Goal: Task Accomplishment & Management: Complete application form

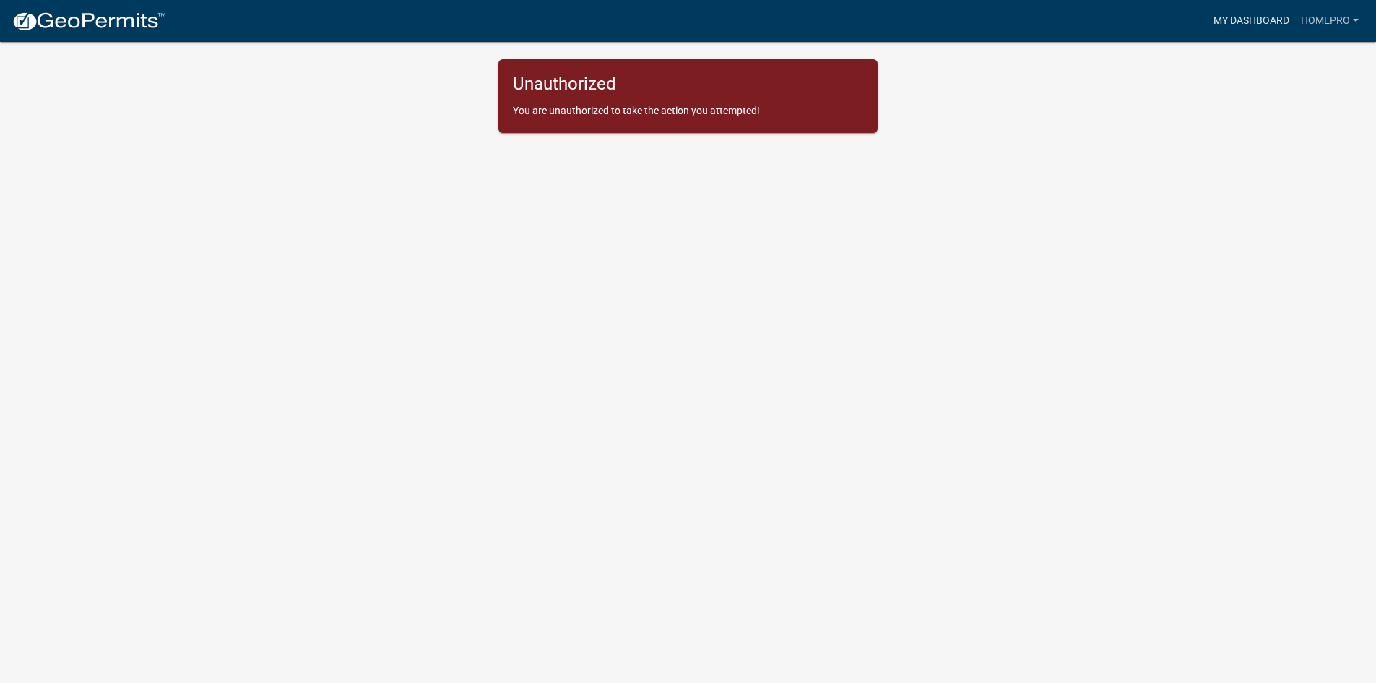
click at [1268, 23] on link "My Dashboard" at bounding box center [1251, 20] width 87 height 27
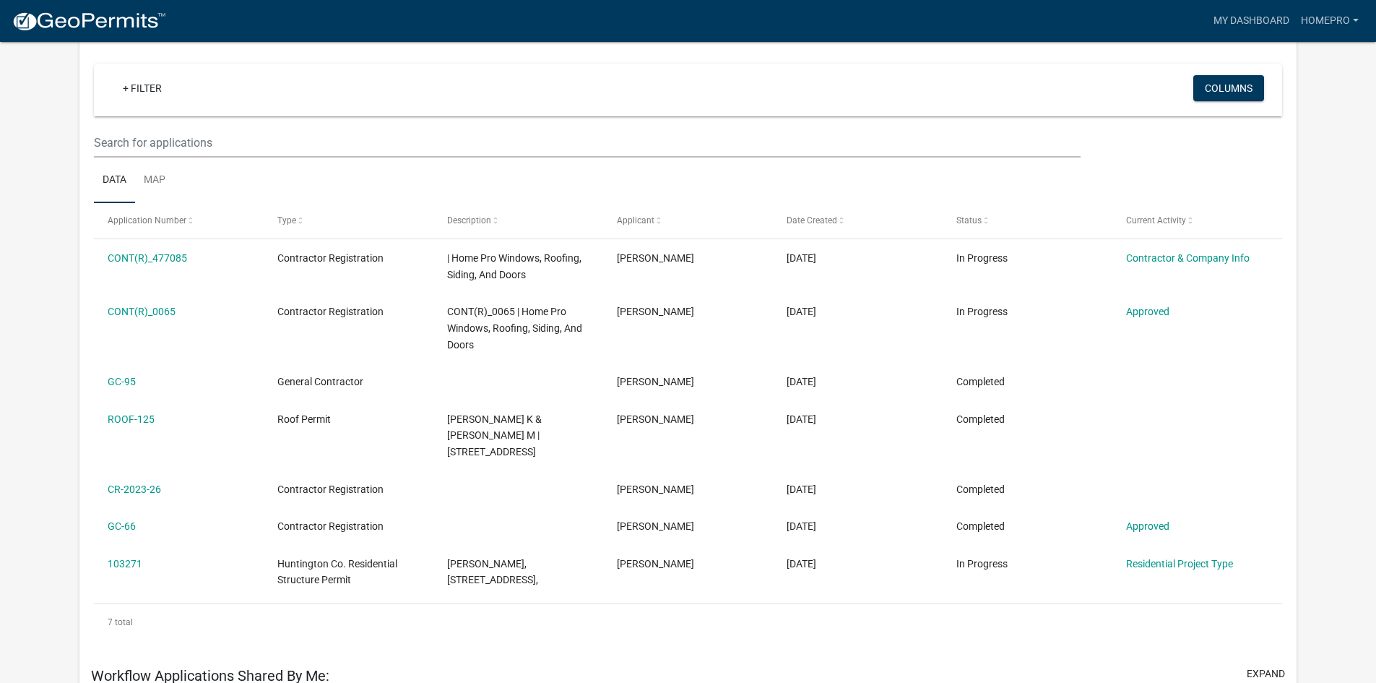
scroll to position [119, 0]
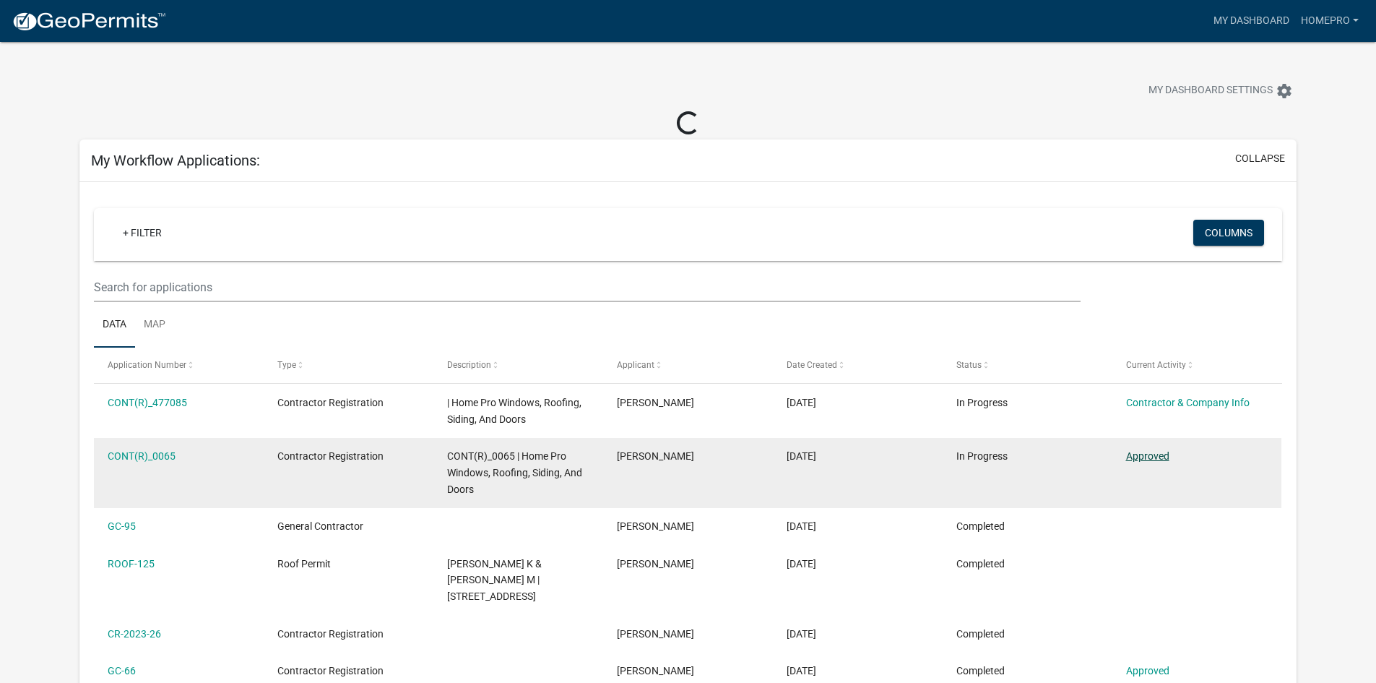
click at [1149, 458] on link "Approved" at bounding box center [1147, 456] width 43 height 12
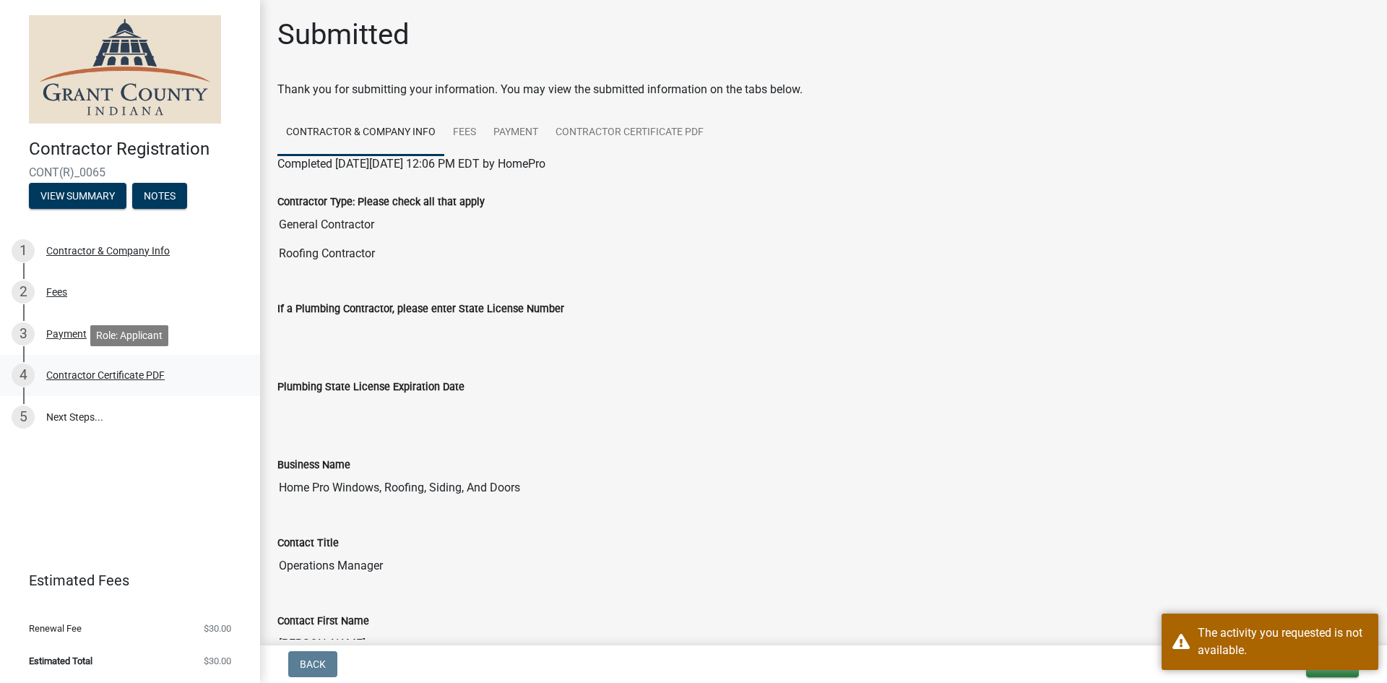
click at [150, 379] on div "Contractor Certificate PDF" at bounding box center [105, 375] width 118 height 10
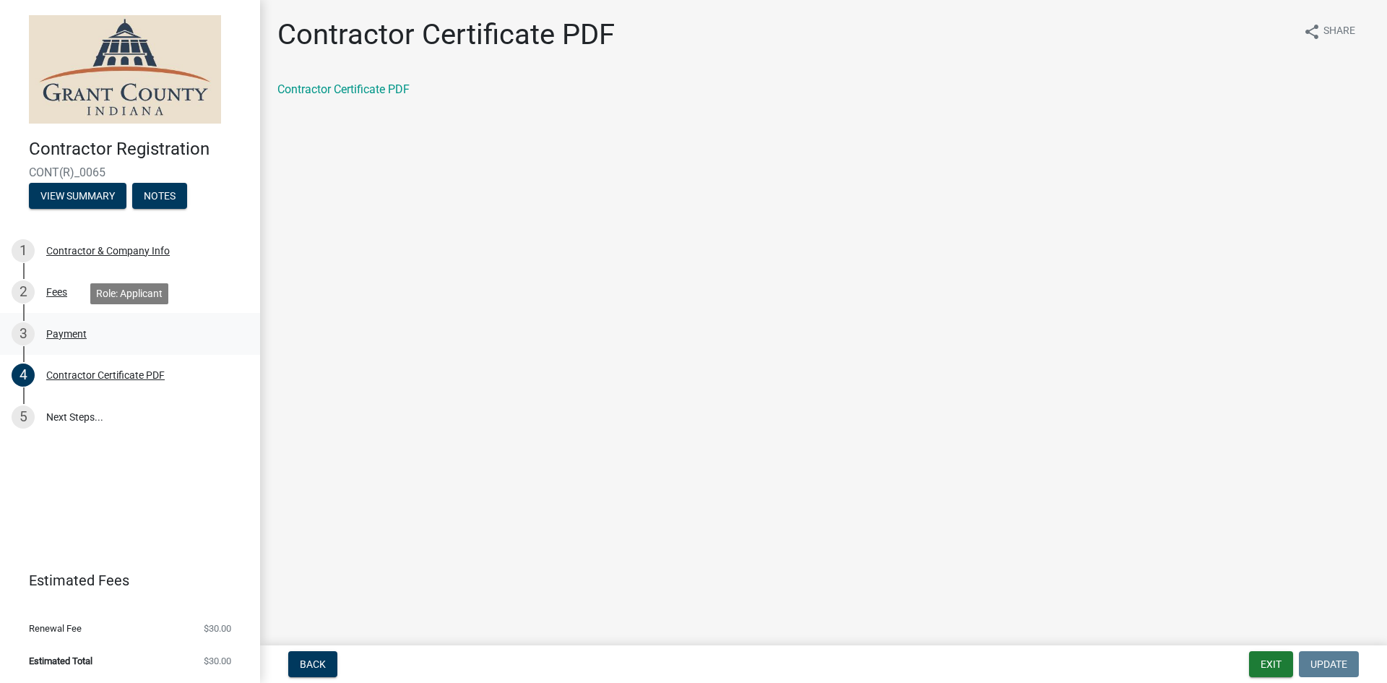
click at [81, 333] on div "Payment" at bounding box center [66, 334] width 40 height 10
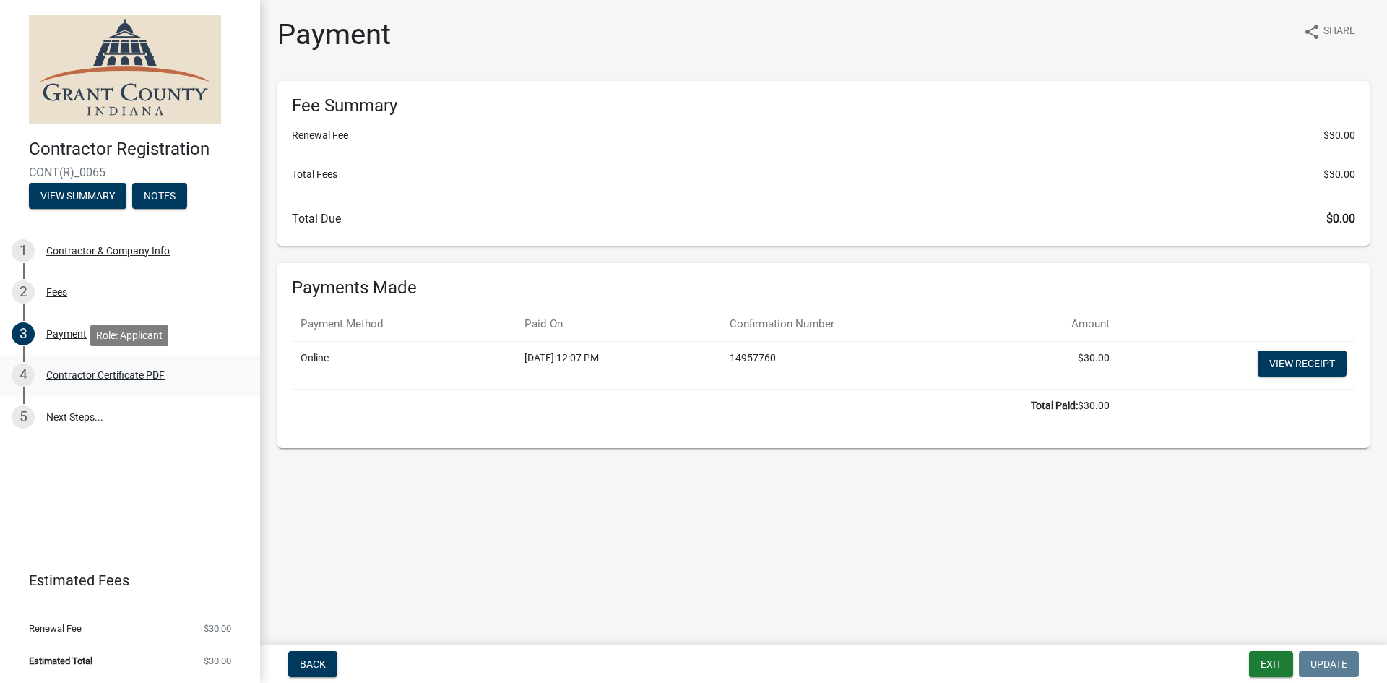
click at [94, 372] on div "Contractor Certificate PDF" at bounding box center [105, 375] width 118 height 10
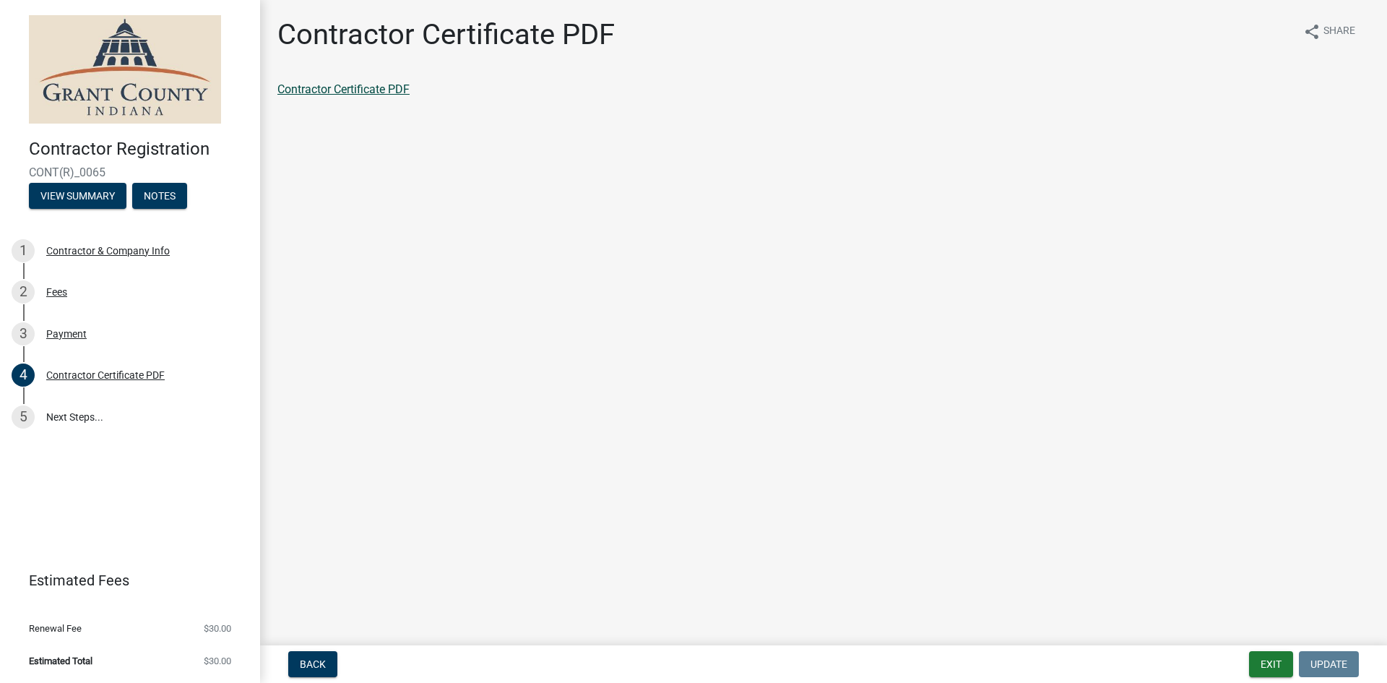
click at [381, 92] on link "Contractor Certificate PDF" at bounding box center [343, 89] width 132 height 14
click at [1269, 662] on button "Exit" at bounding box center [1271, 664] width 44 height 26
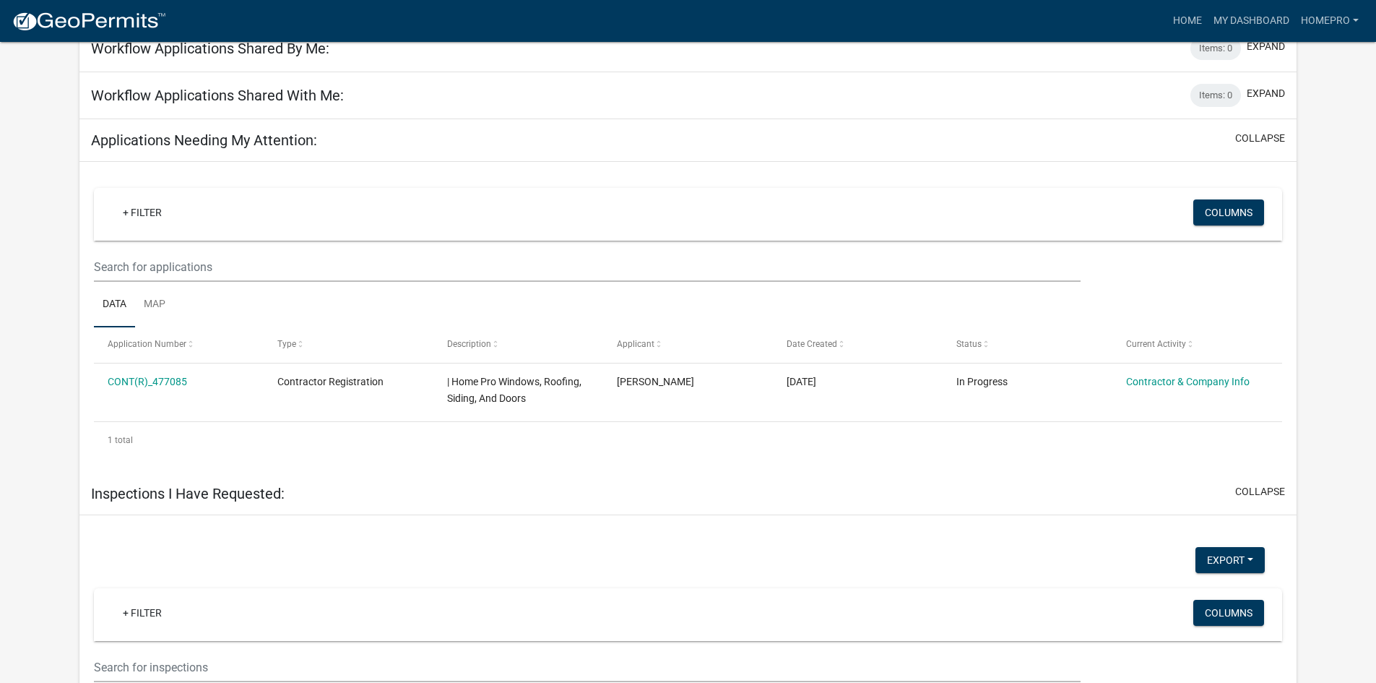
scroll to position [554, 0]
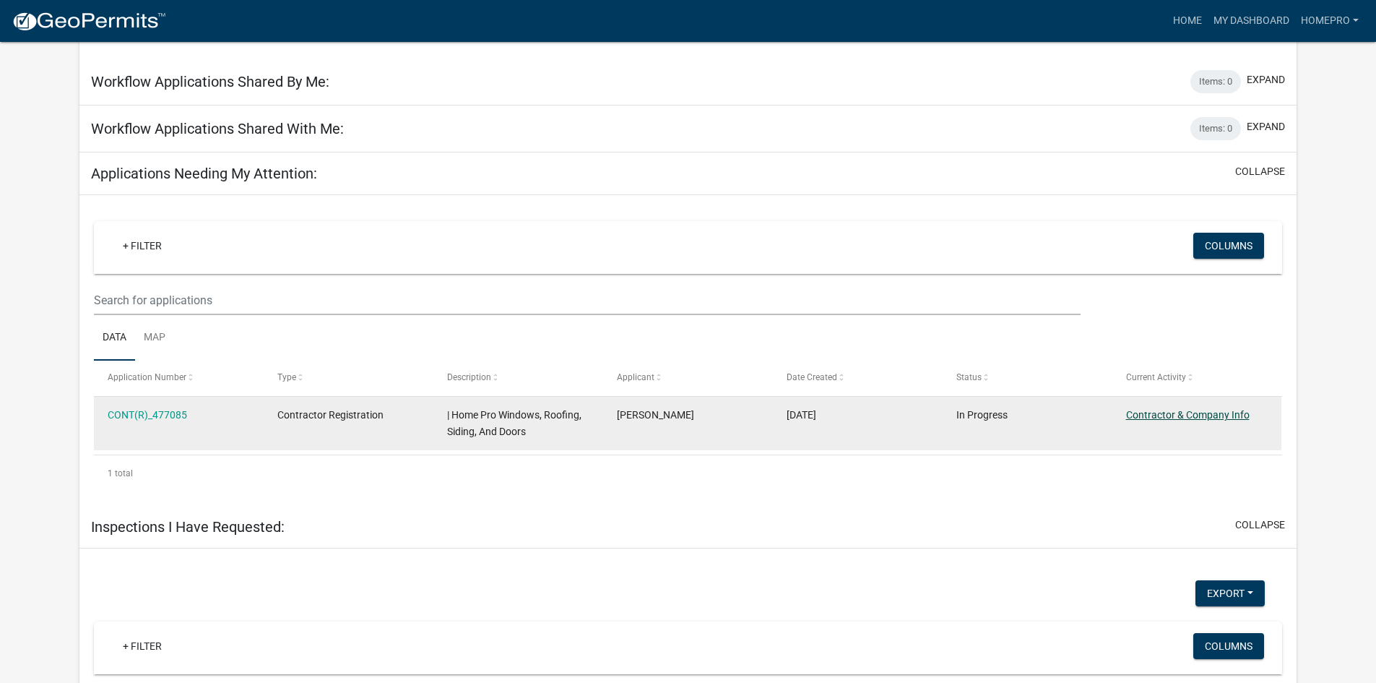
click at [1233, 417] on link "Contractor & Company Info" at bounding box center [1188, 415] width 124 height 12
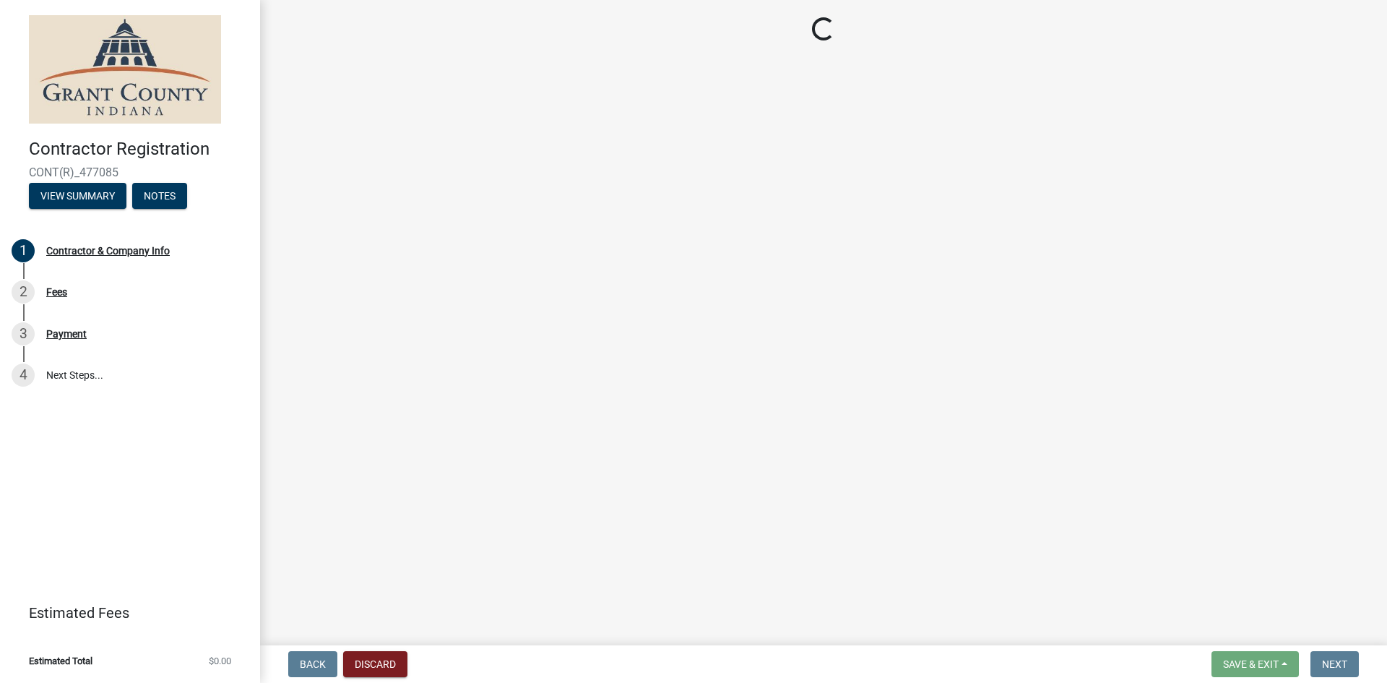
select select "IN"
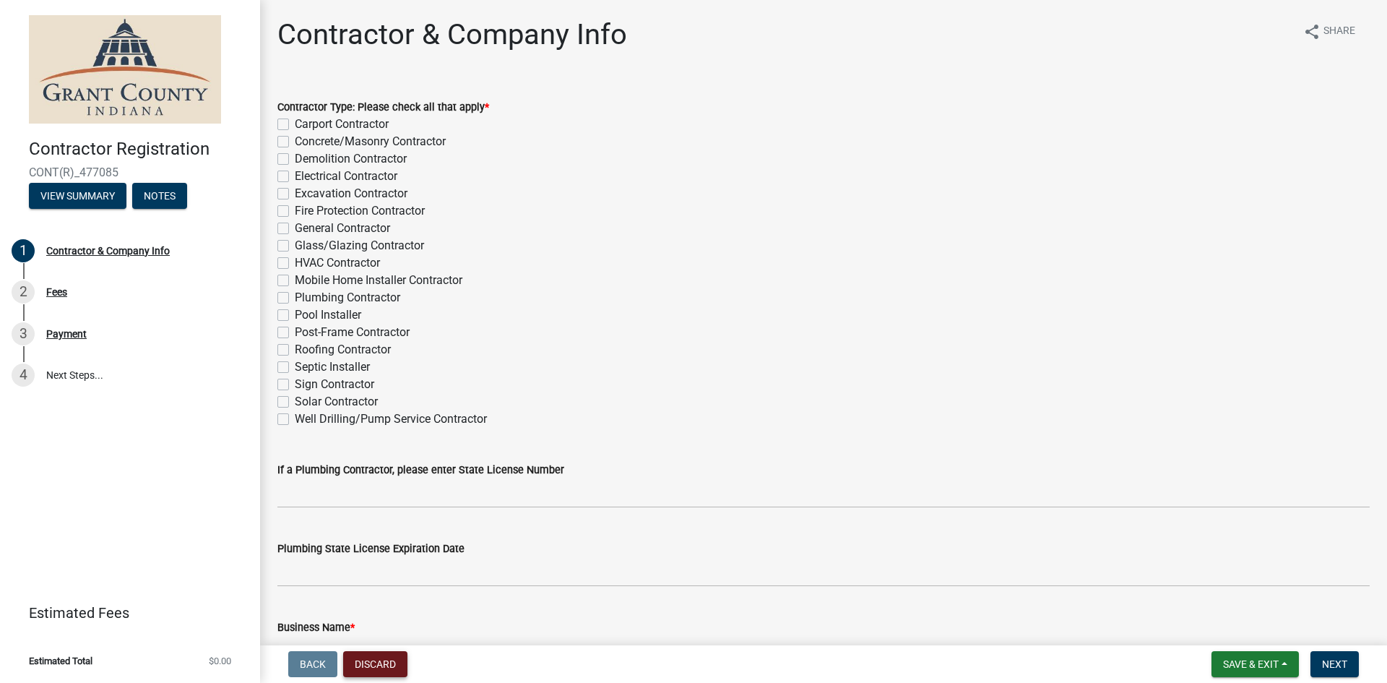
click at [360, 661] on button "Discard" at bounding box center [375, 664] width 64 height 26
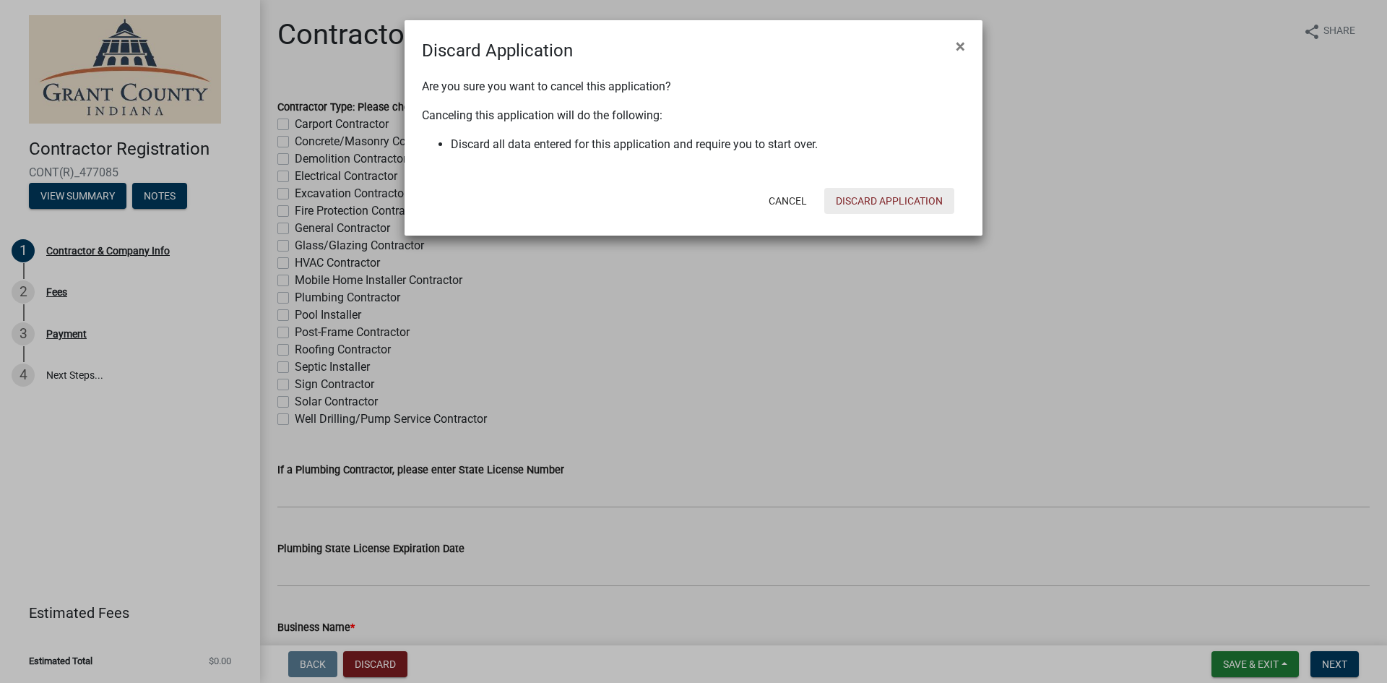
click at [852, 194] on button "Discard Application" at bounding box center [889, 201] width 130 height 26
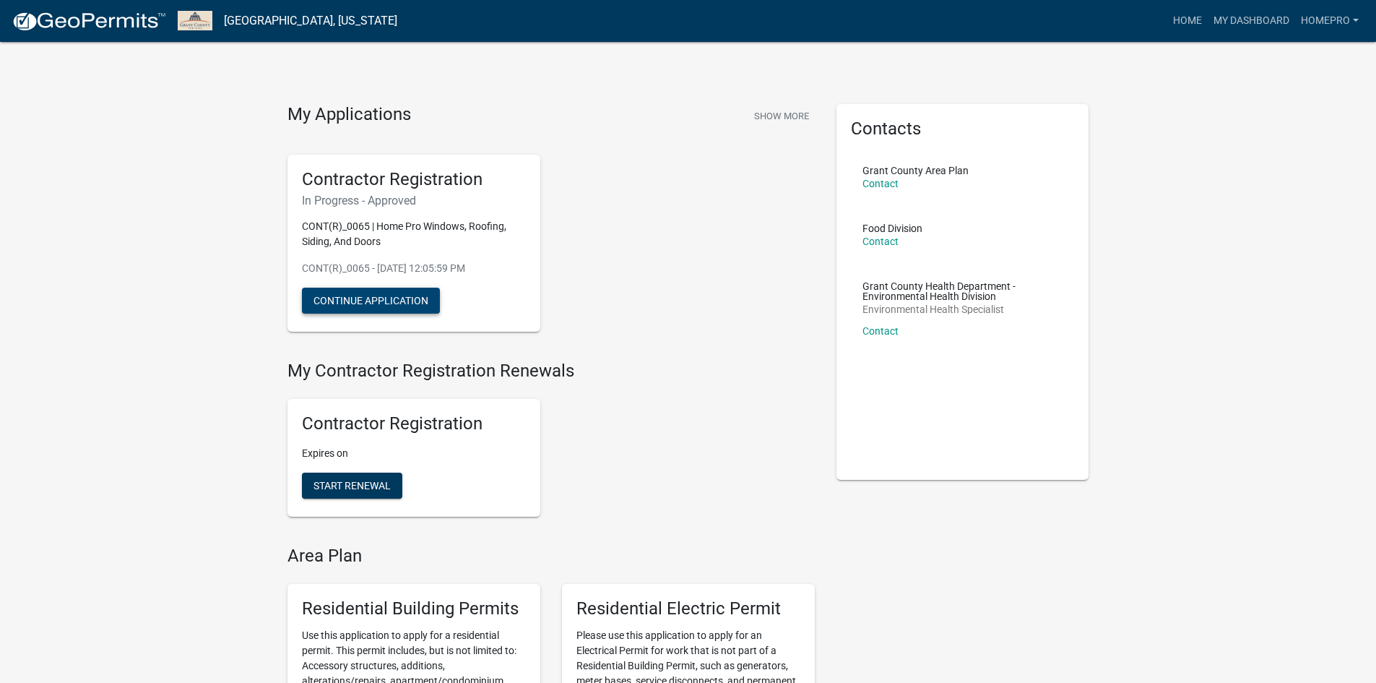
click at [382, 294] on button "Continue Application" at bounding box center [371, 301] width 138 height 26
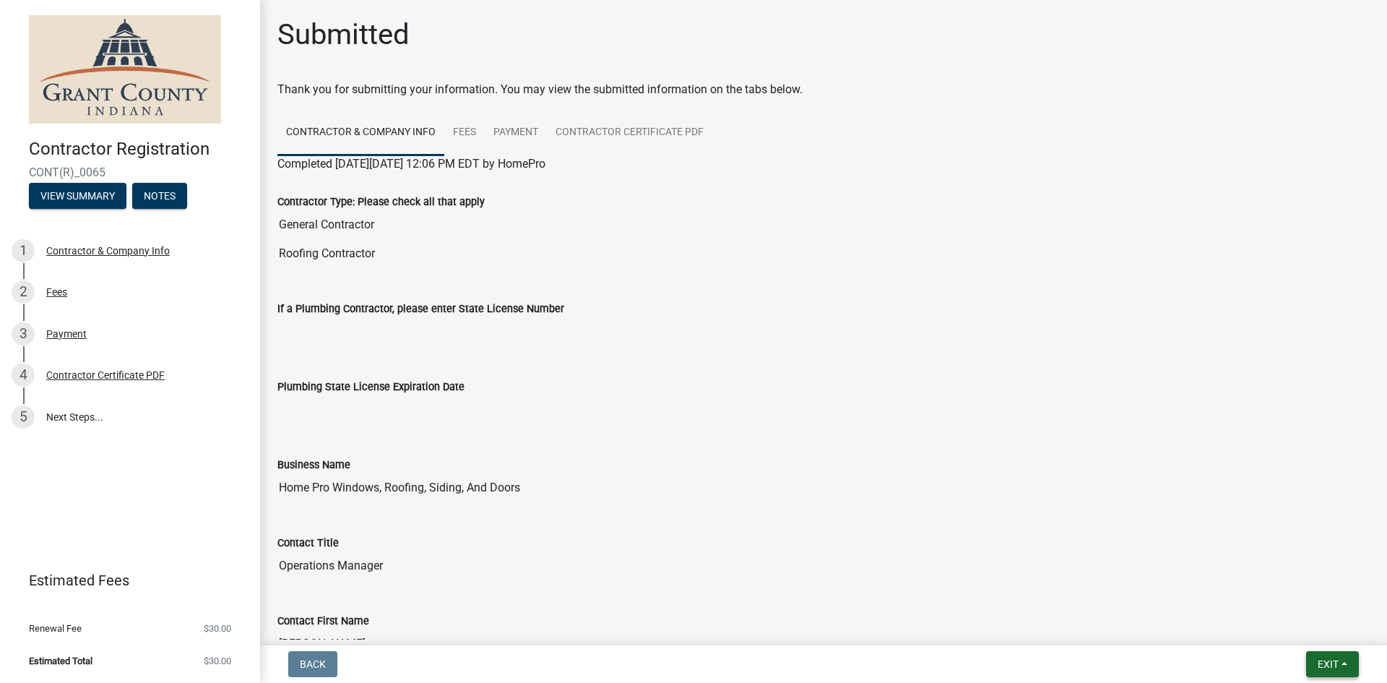
click at [1326, 669] on span "Exit" at bounding box center [1328, 664] width 21 height 12
click at [1290, 625] on button "Save & Exit" at bounding box center [1301, 626] width 116 height 35
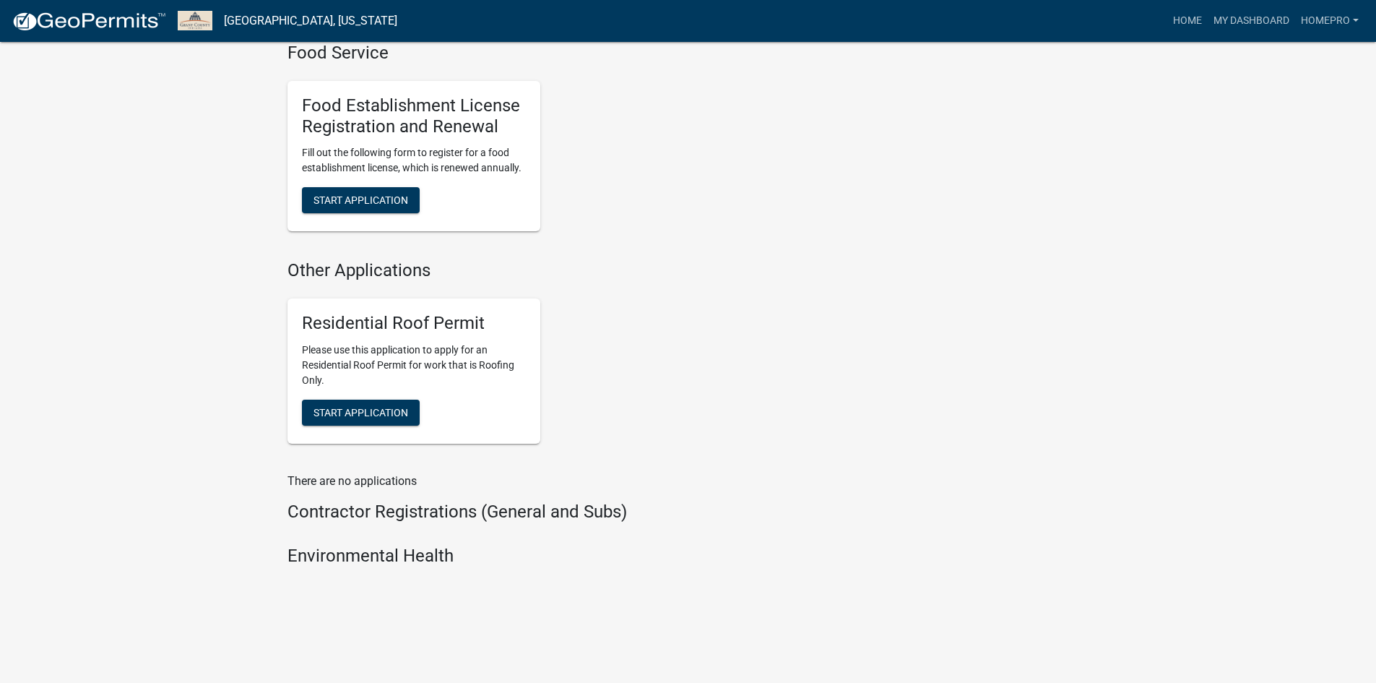
scroll to position [1095, 0]
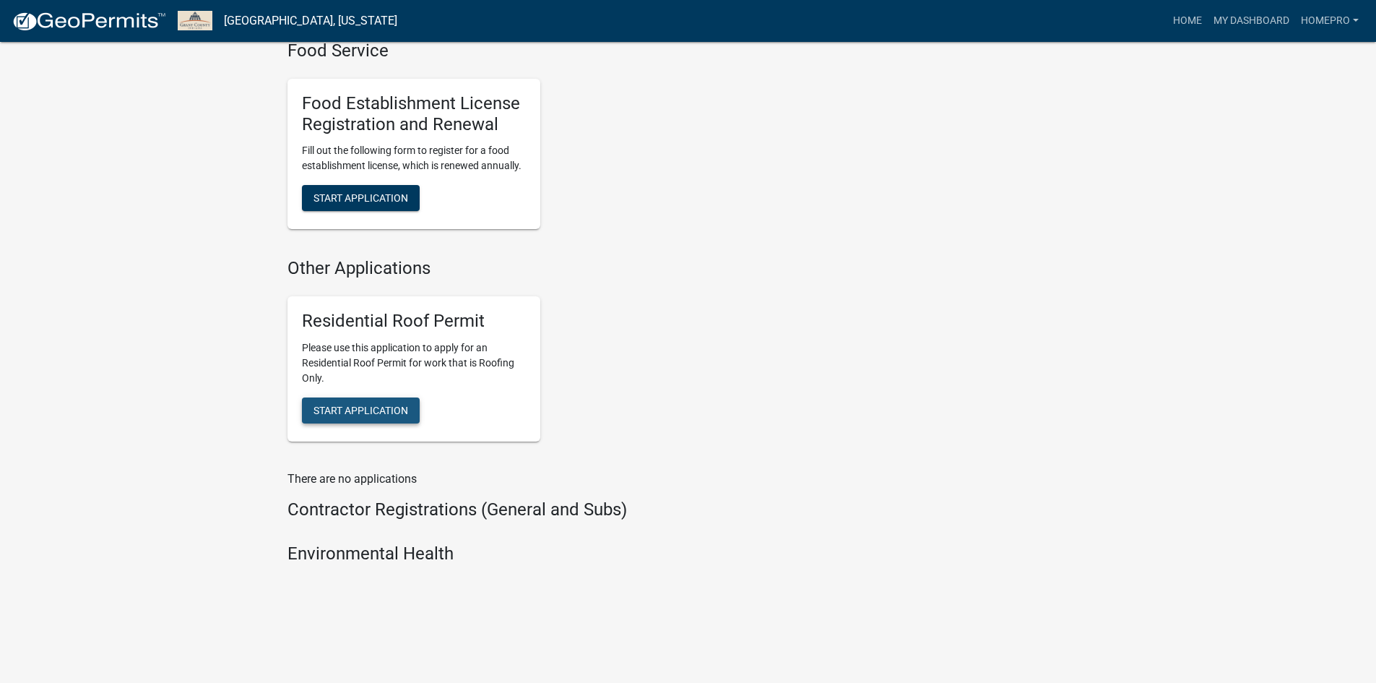
click at [376, 415] on span "Start Application" at bounding box center [361, 411] width 95 height 12
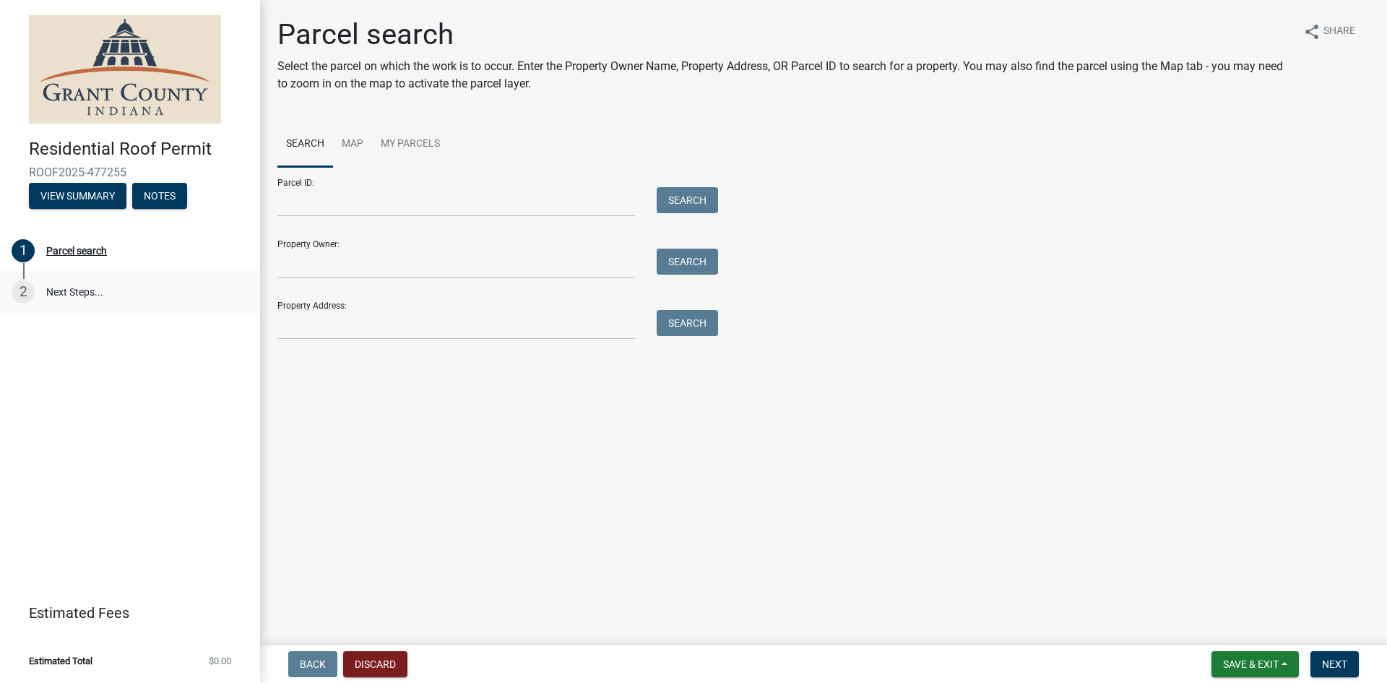
click at [46, 294] on link "2 Next Steps..." at bounding box center [130, 292] width 260 height 42
click at [64, 242] on div "1 Parcel search" at bounding box center [124, 250] width 225 height 23
click at [372, 216] on input "Parcel ID:" at bounding box center [456, 202] width 358 height 30
click at [374, 267] on input "Property Owner:" at bounding box center [456, 264] width 358 height 30
click at [384, 339] on input "Property Address:" at bounding box center [456, 325] width 358 height 30
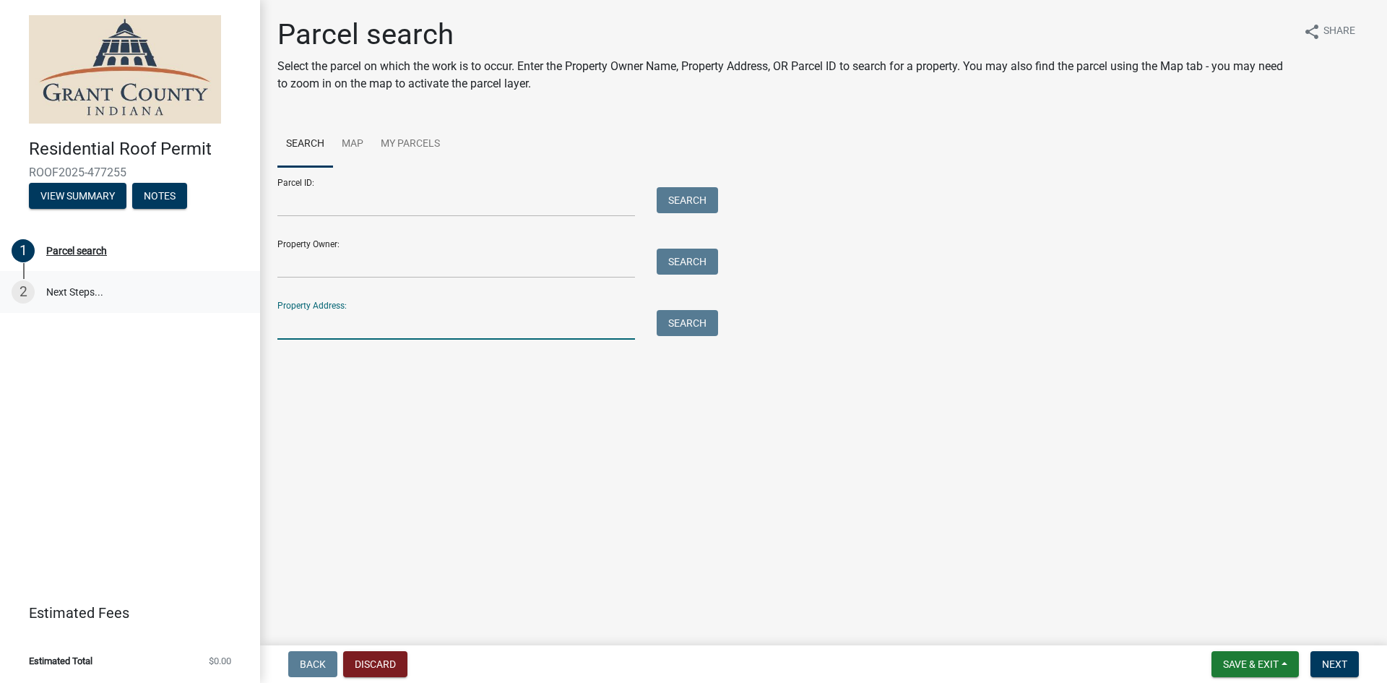
click at [104, 280] on link "2 Next Steps..." at bounding box center [130, 292] width 260 height 42
click at [103, 243] on div "1 Parcel search" at bounding box center [124, 250] width 225 height 23
click at [428, 326] on input "Property Address:" at bounding box center [456, 325] width 358 height 30
click at [414, 128] on link "My Parcels" at bounding box center [410, 144] width 77 height 46
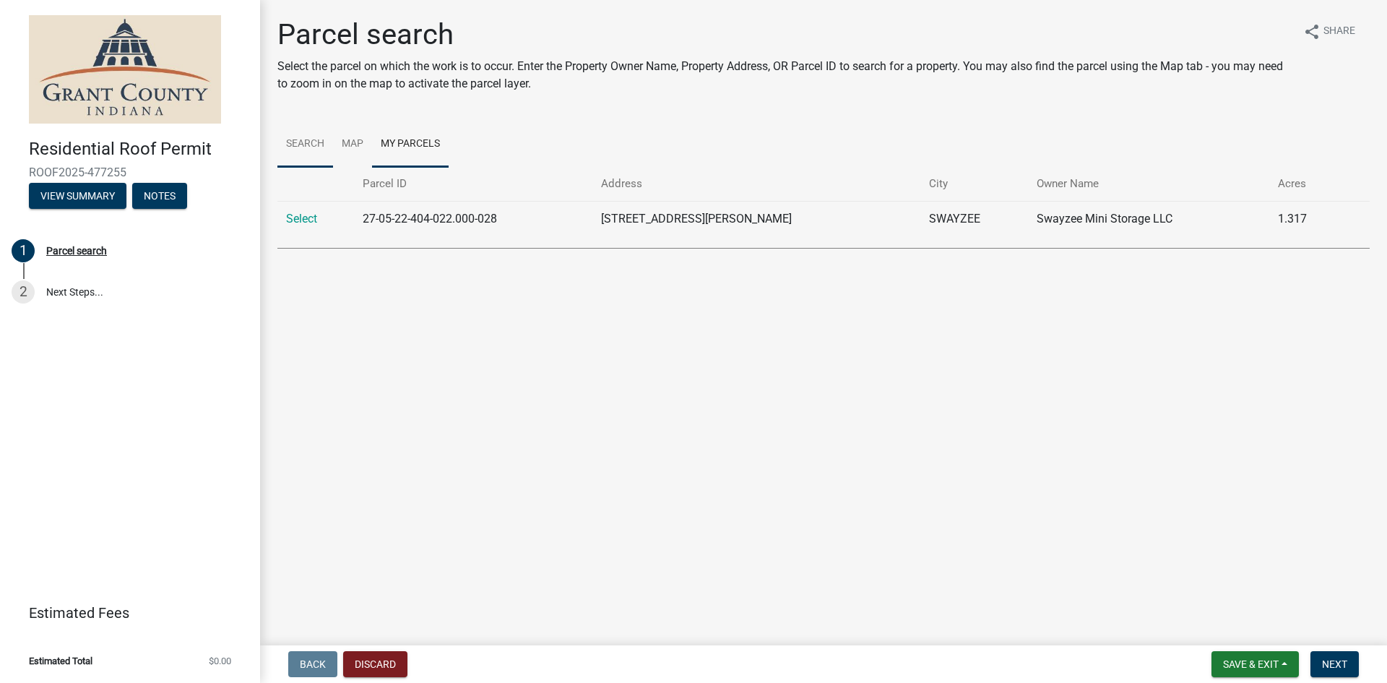
click at [313, 139] on link "Search" at bounding box center [305, 144] width 56 height 46
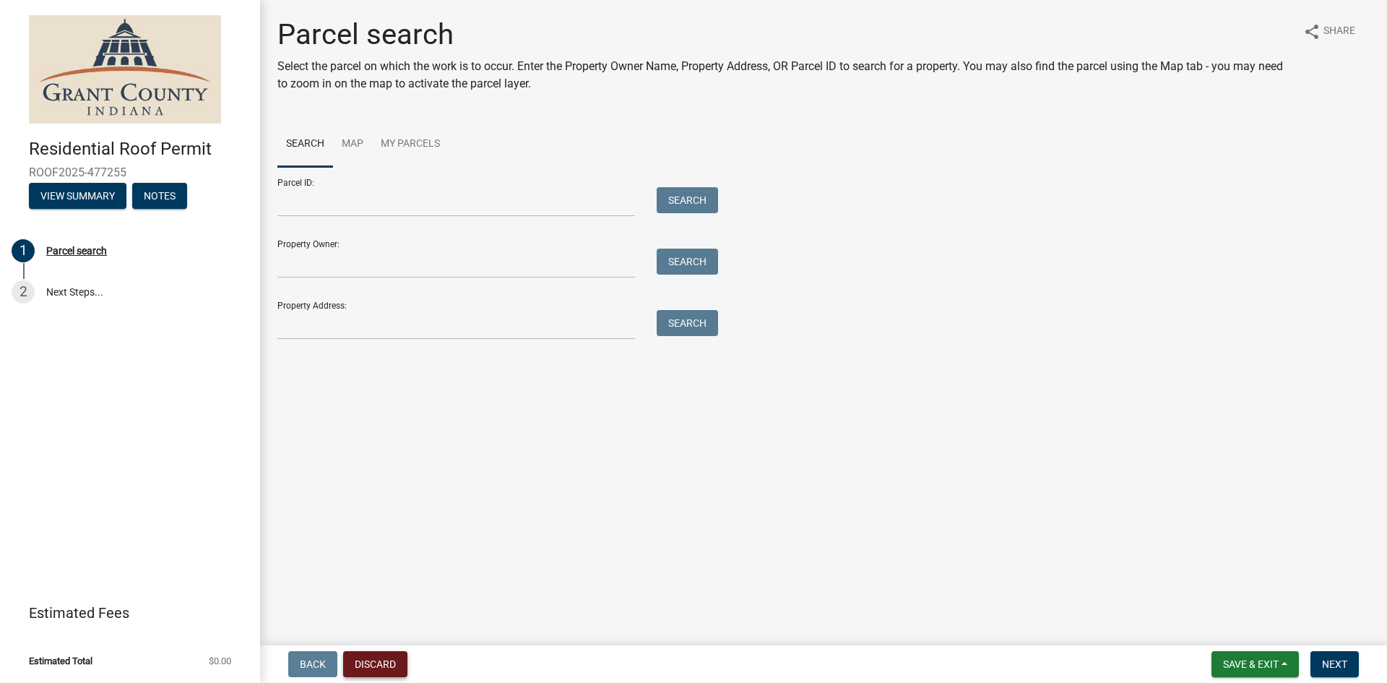
click at [372, 658] on button "Discard" at bounding box center [375, 664] width 64 height 26
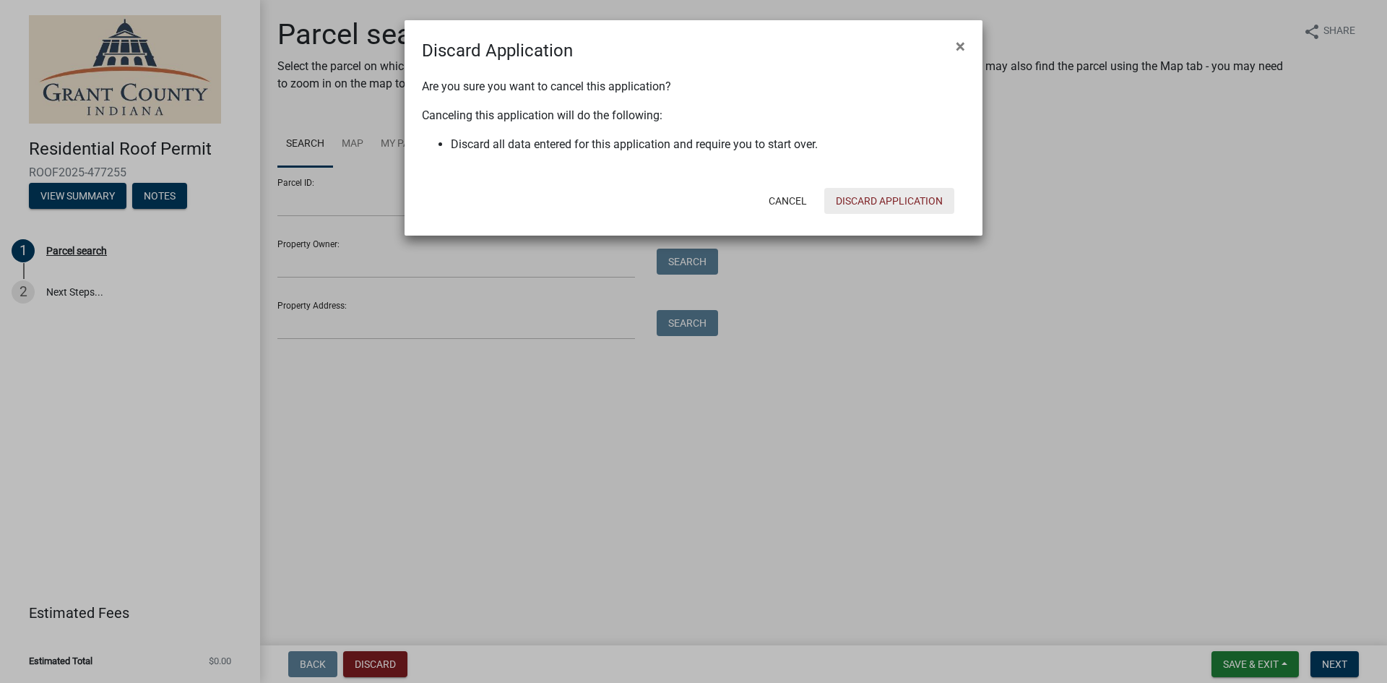
click at [929, 208] on button "Discard Application" at bounding box center [889, 201] width 130 height 26
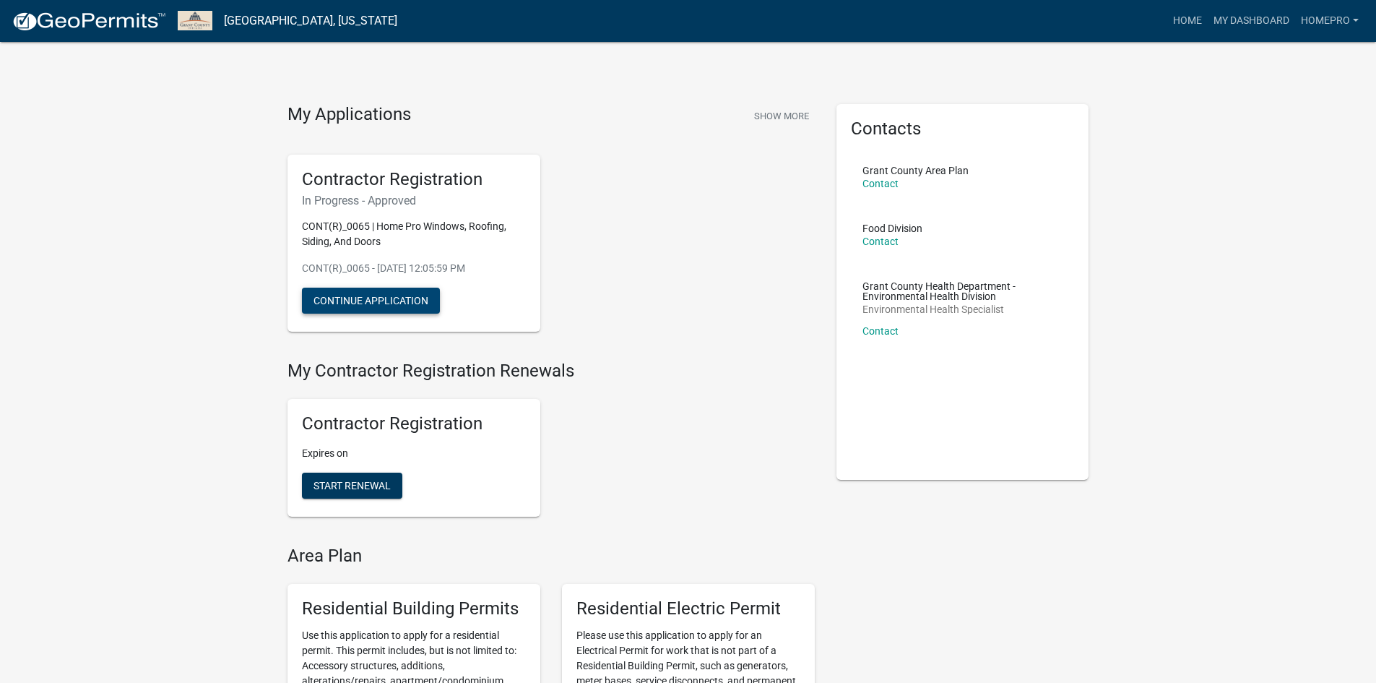
click at [400, 296] on button "Continue Application" at bounding box center [371, 301] width 138 height 26
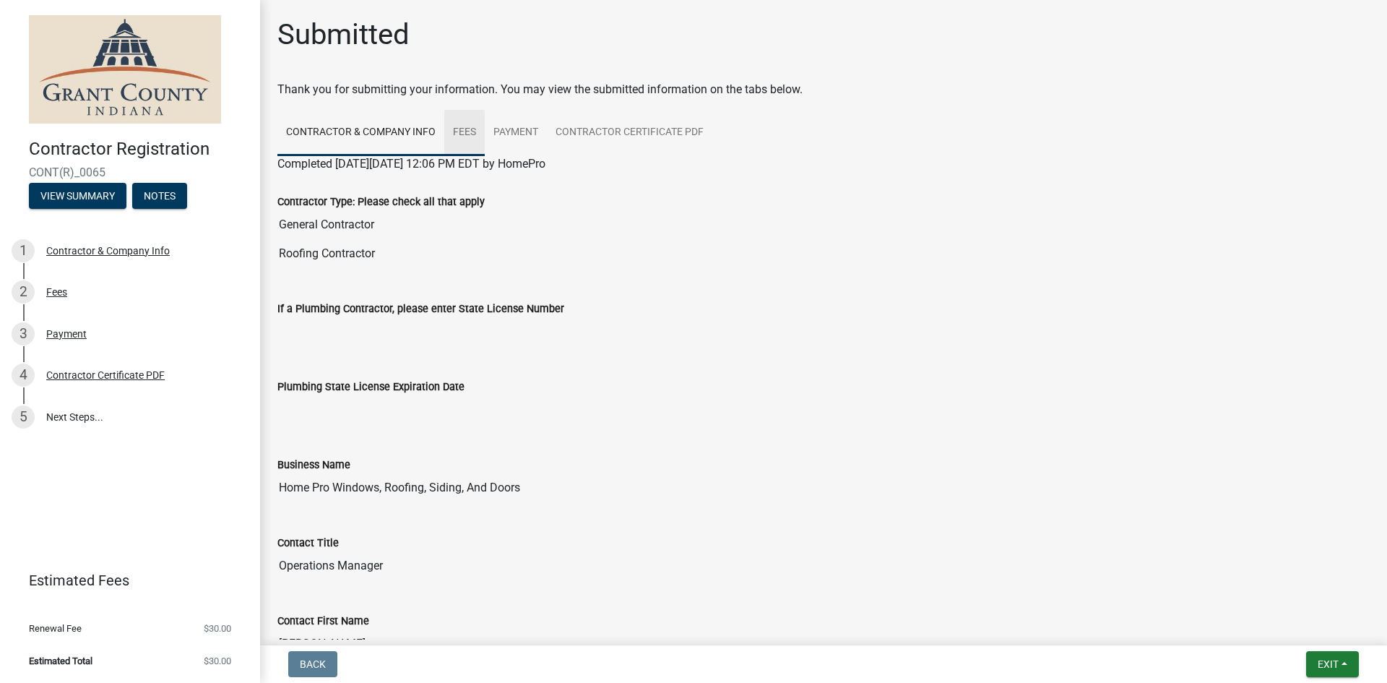
click at [467, 132] on link "Fees" at bounding box center [464, 133] width 40 height 46
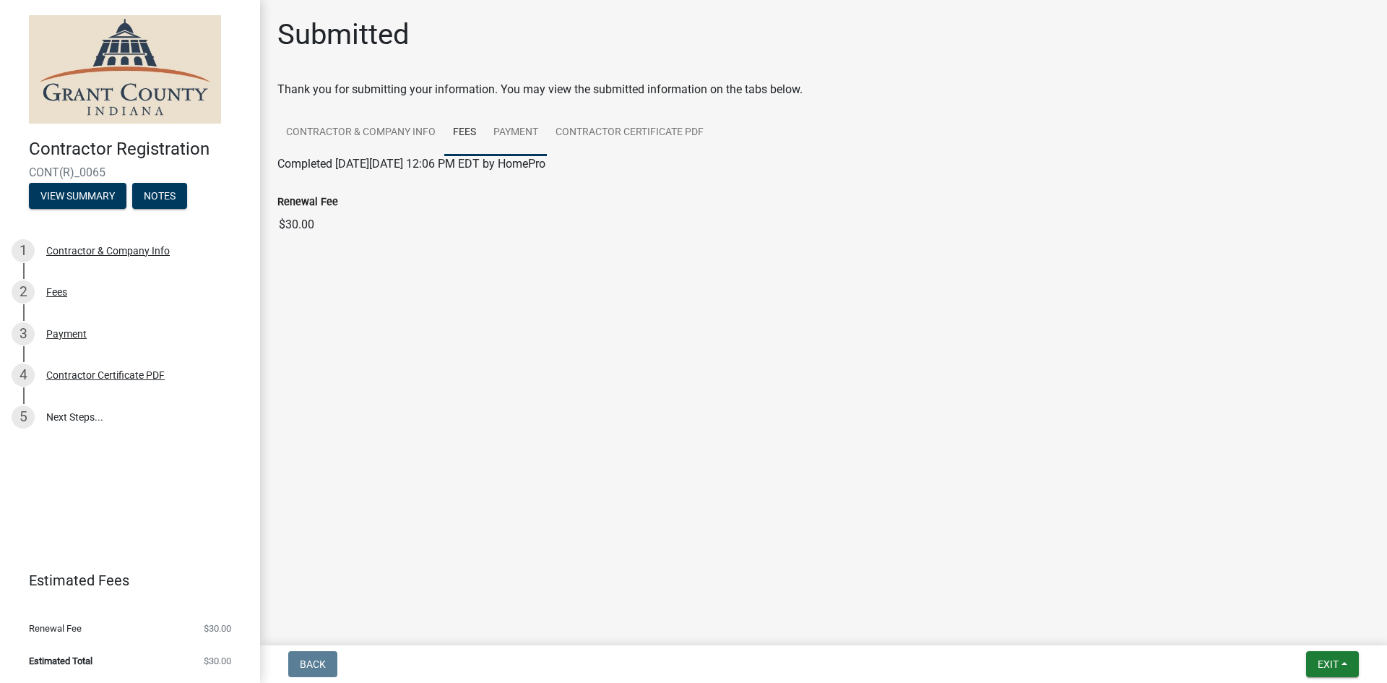
click at [509, 133] on link "Payment" at bounding box center [516, 133] width 62 height 46
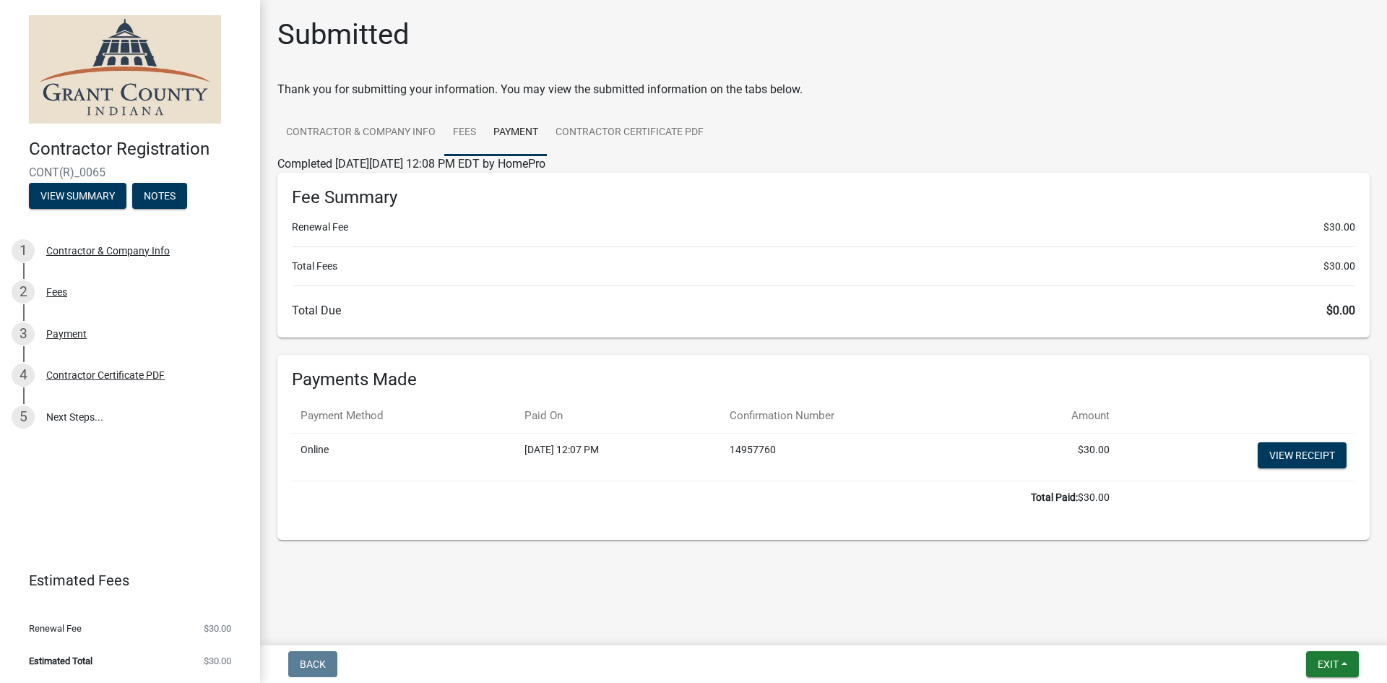
click at [478, 129] on link "Fees" at bounding box center [464, 133] width 40 height 46
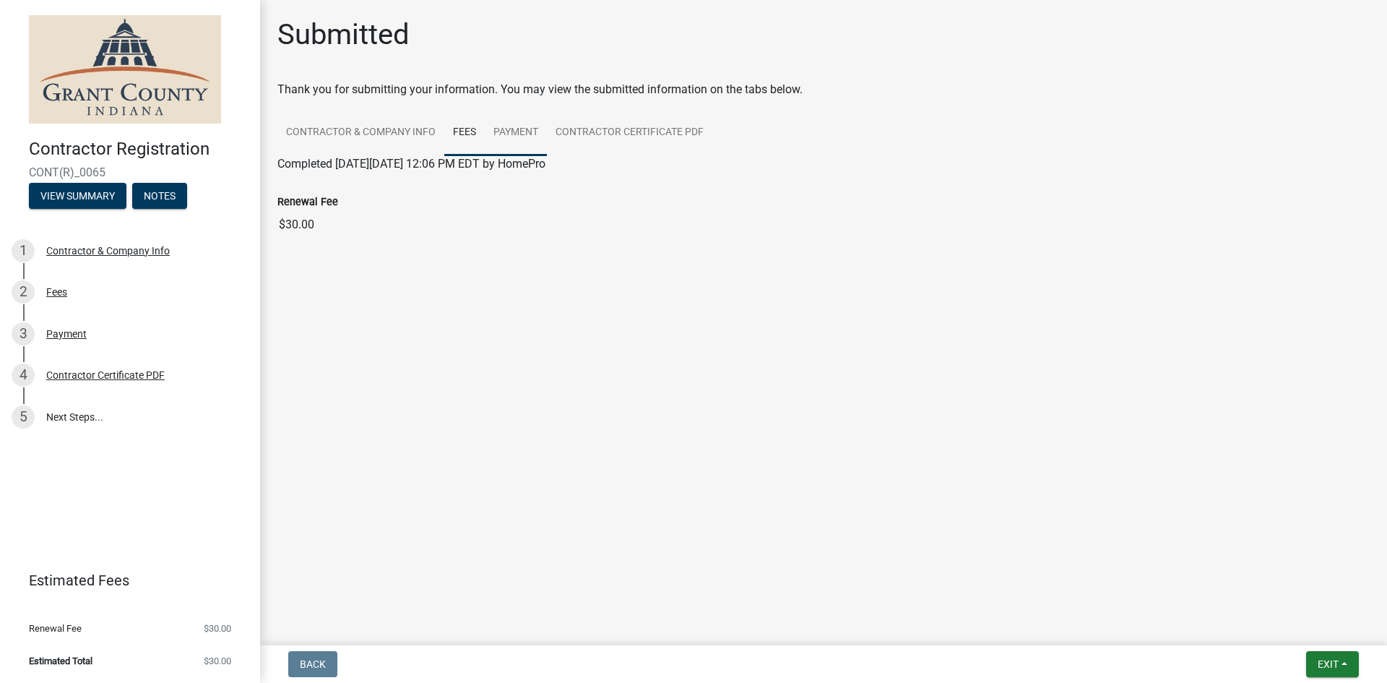
click at [503, 132] on link "Payment" at bounding box center [516, 133] width 62 height 46
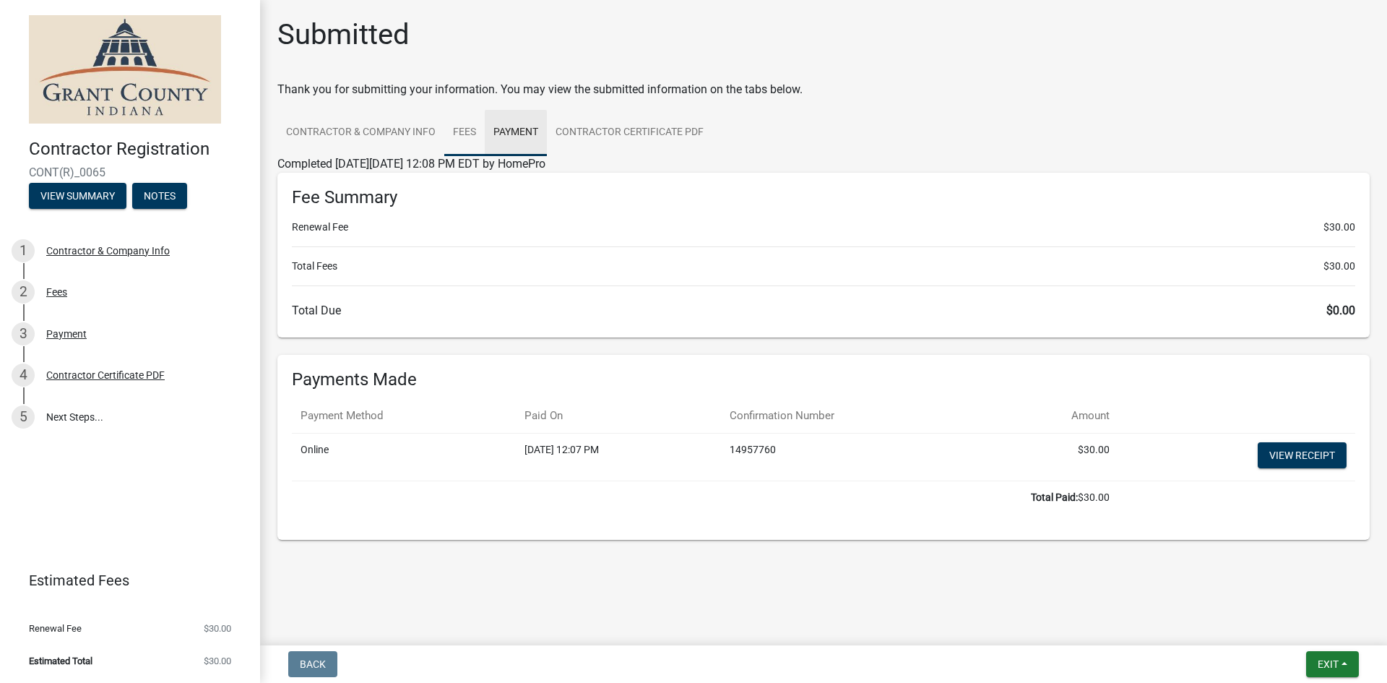
click at [462, 132] on link "Fees" at bounding box center [464, 133] width 40 height 46
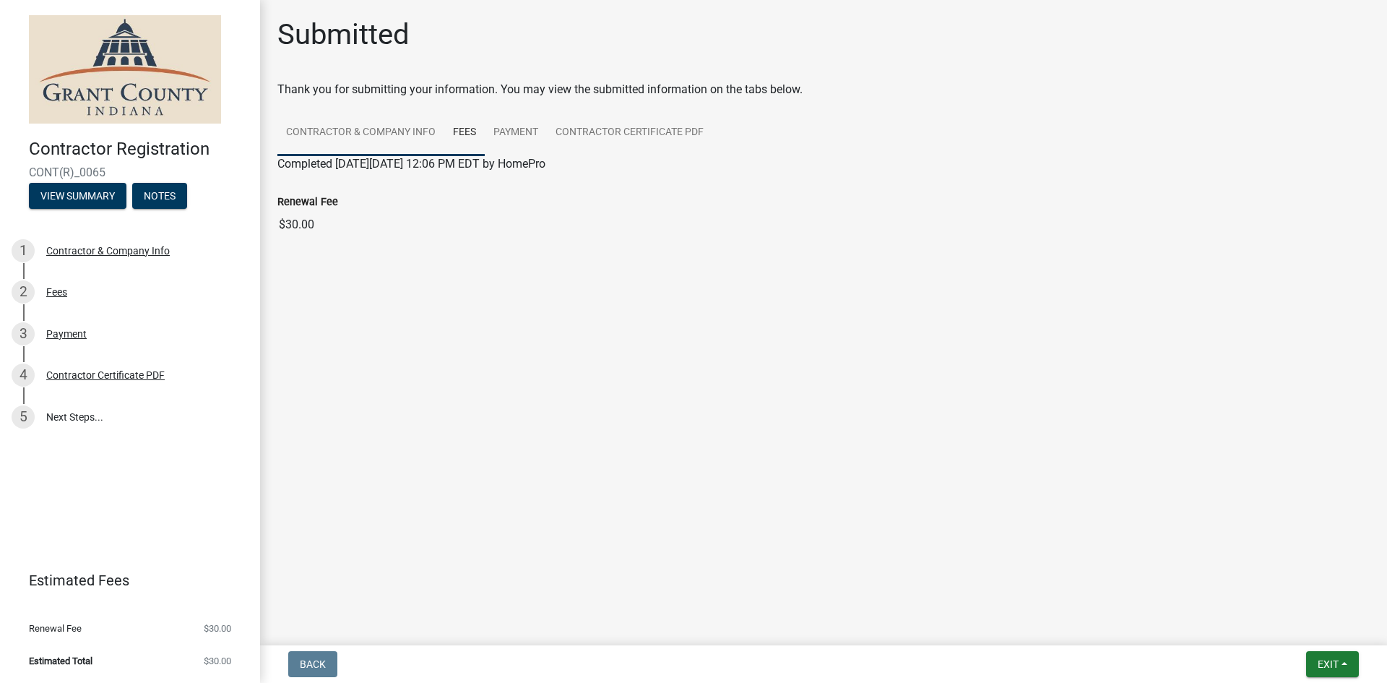
click at [420, 129] on link "Contractor & Company Info" at bounding box center [360, 133] width 167 height 46
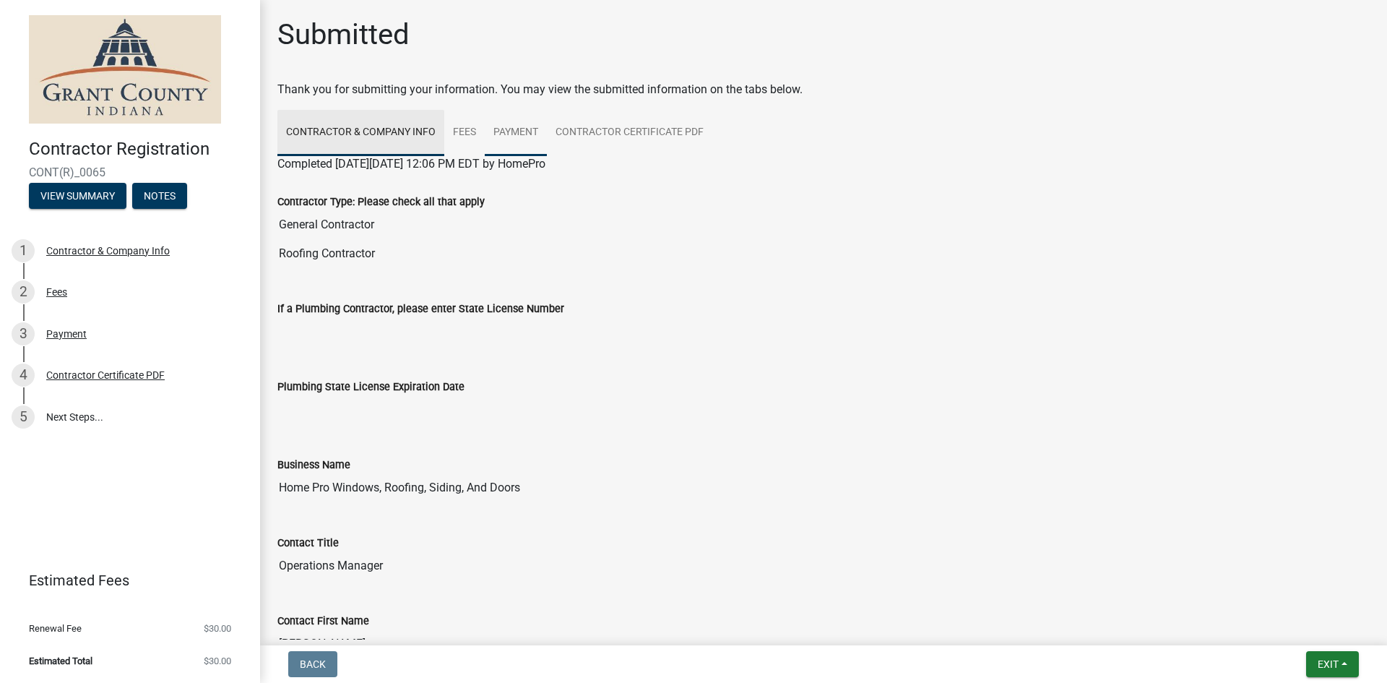
click at [498, 129] on link "Payment" at bounding box center [516, 133] width 62 height 46
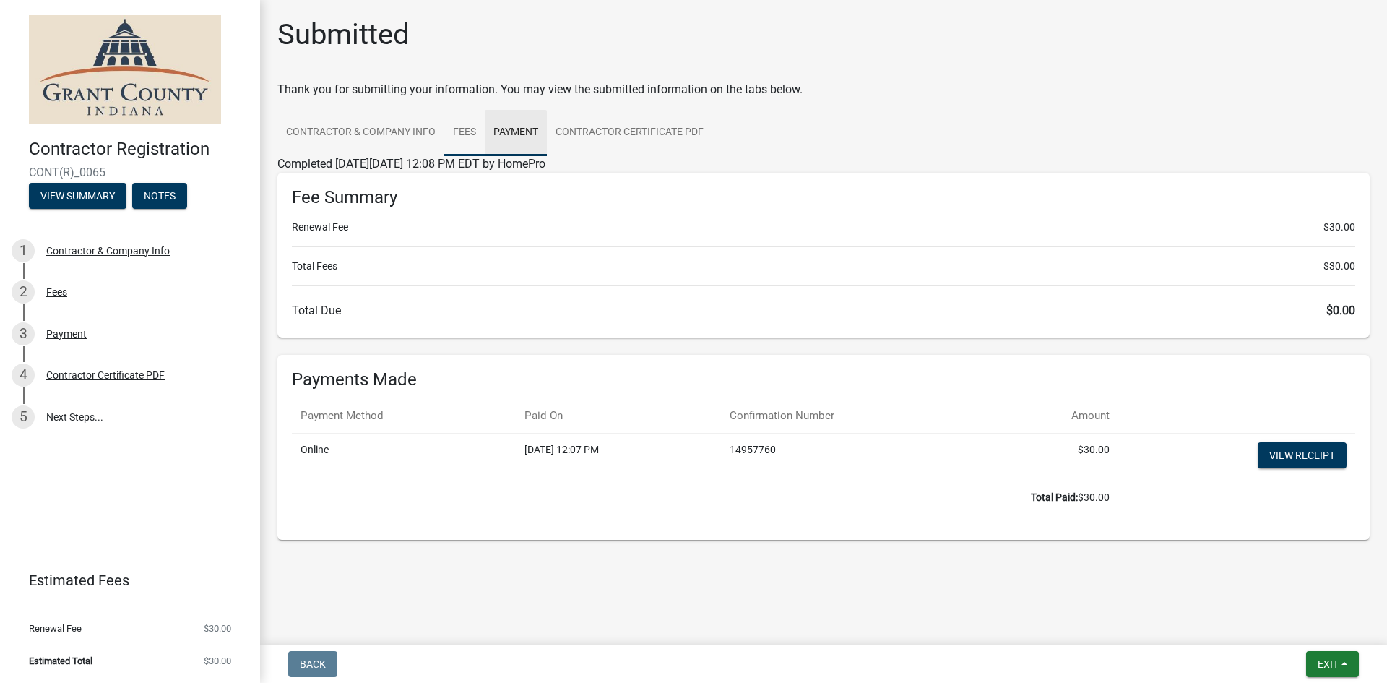
click at [454, 137] on link "Fees" at bounding box center [464, 133] width 40 height 46
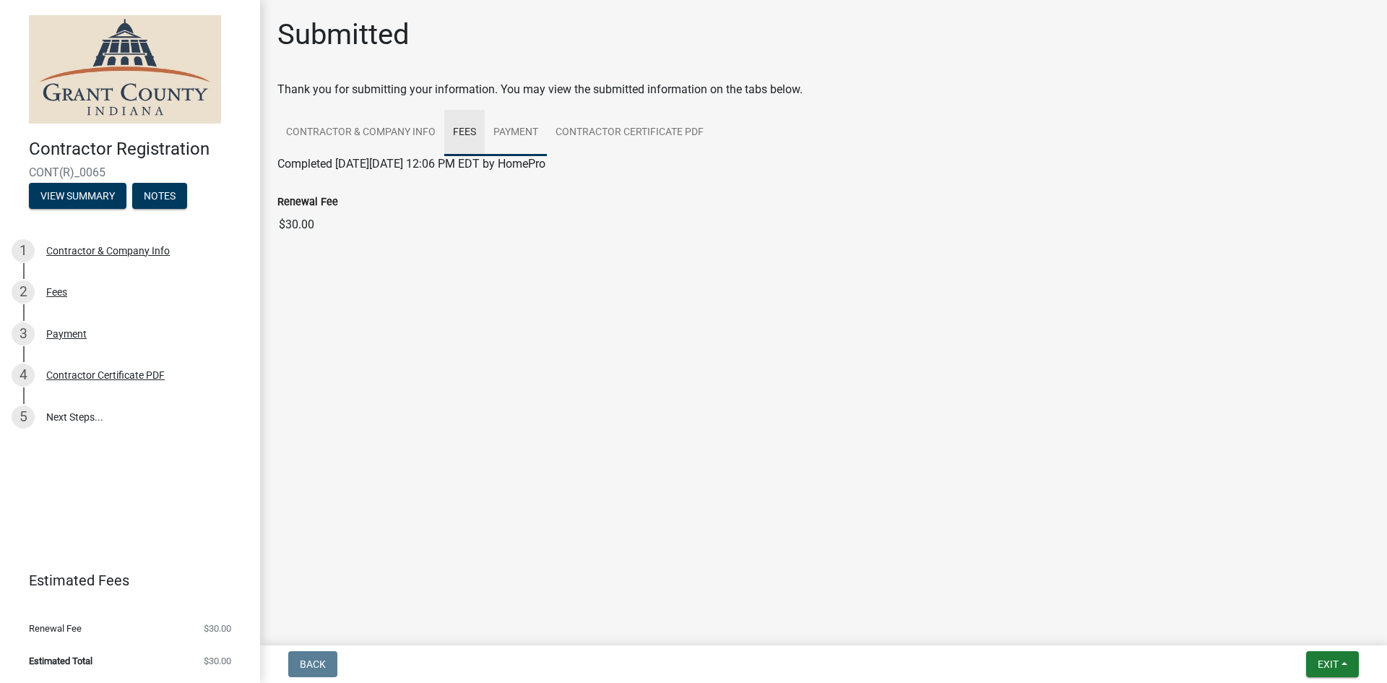
click at [494, 137] on link "Payment" at bounding box center [516, 133] width 62 height 46
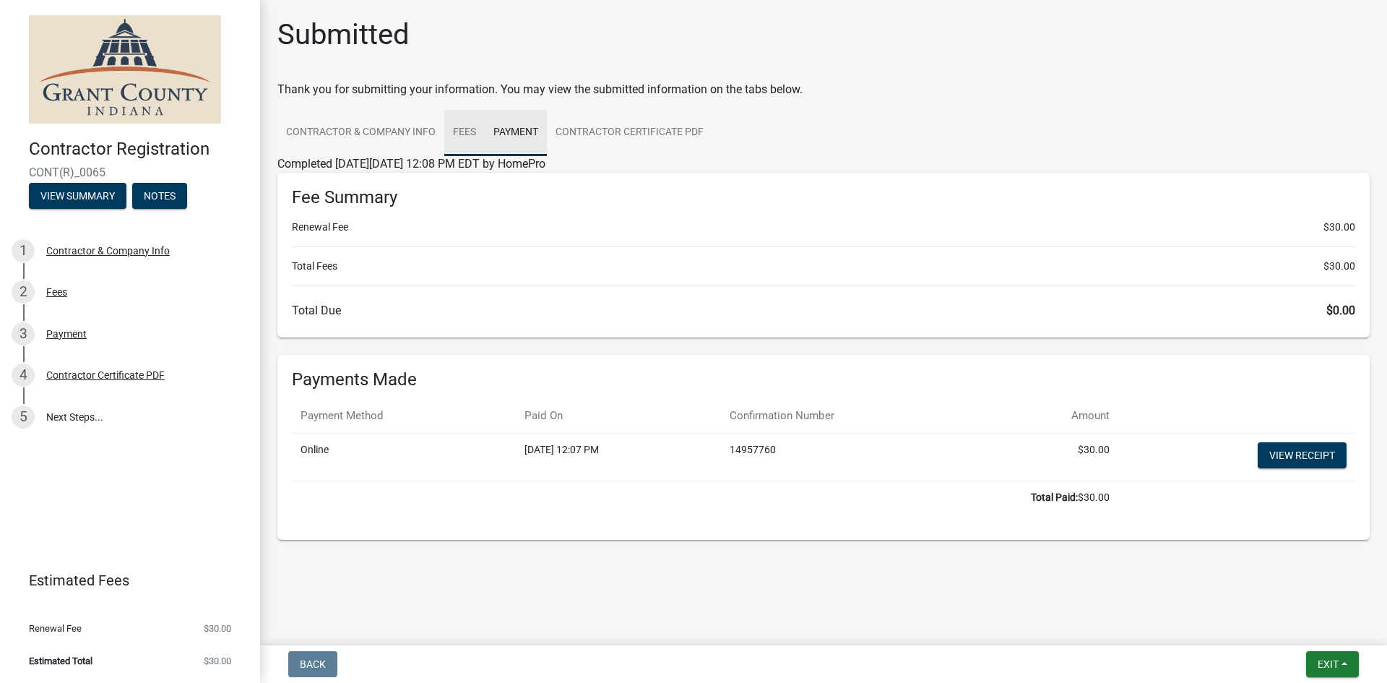
click at [458, 137] on link "Fees" at bounding box center [464, 133] width 40 height 46
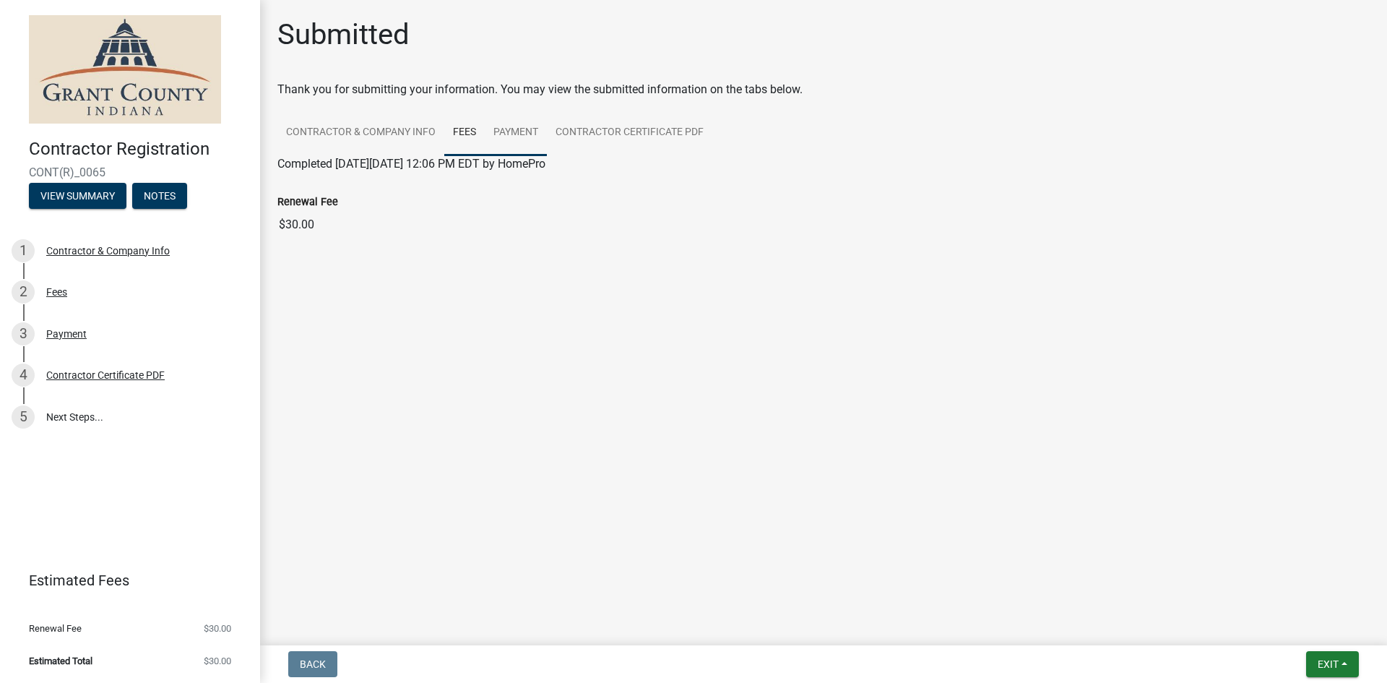
click at [520, 132] on link "Payment" at bounding box center [516, 133] width 62 height 46
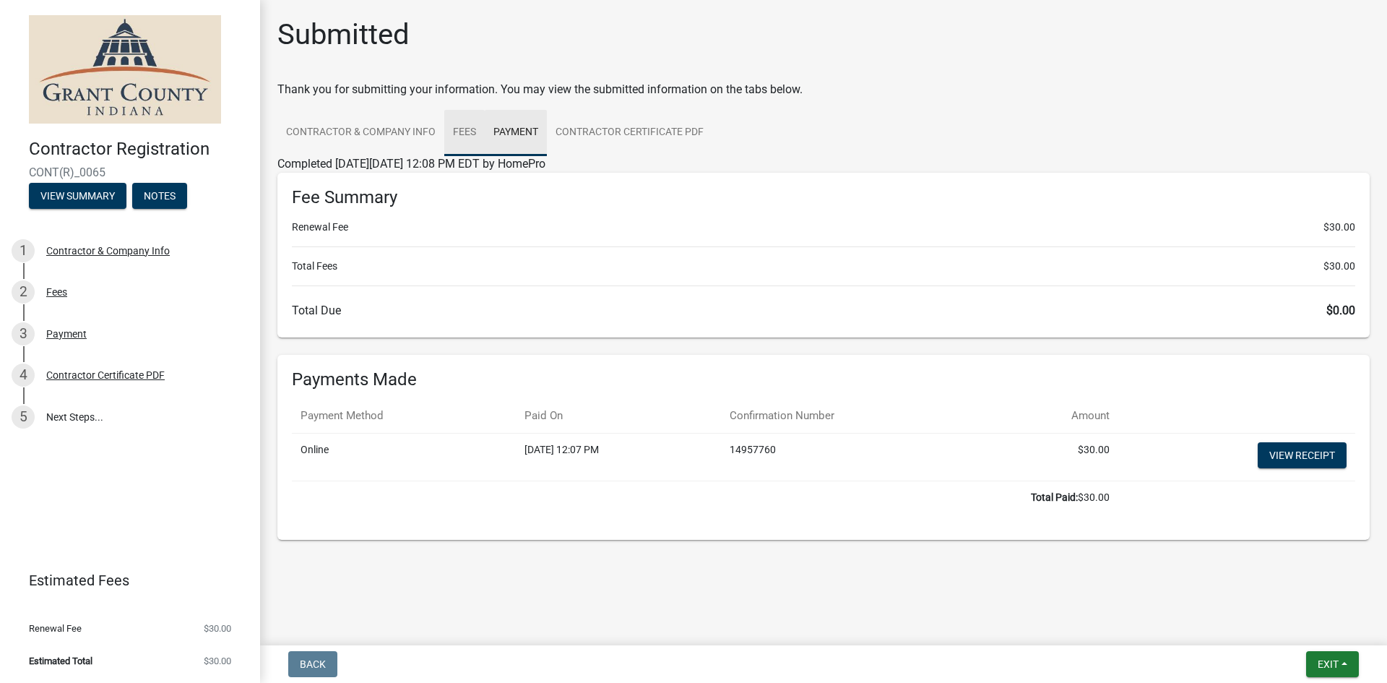
click at [462, 131] on link "Fees" at bounding box center [464, 133] width 40 height 46
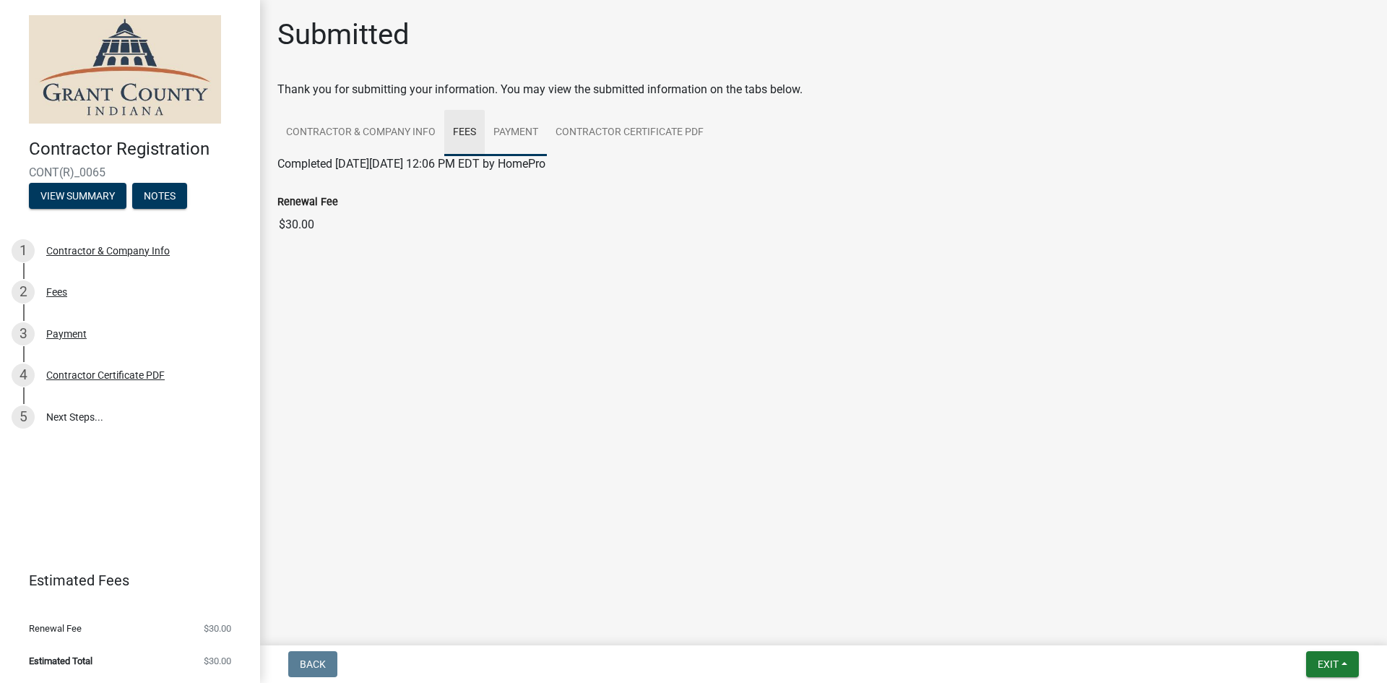
click at [505, 131] on link "Payment" at bounding box center [516, 133] width 62 height 46
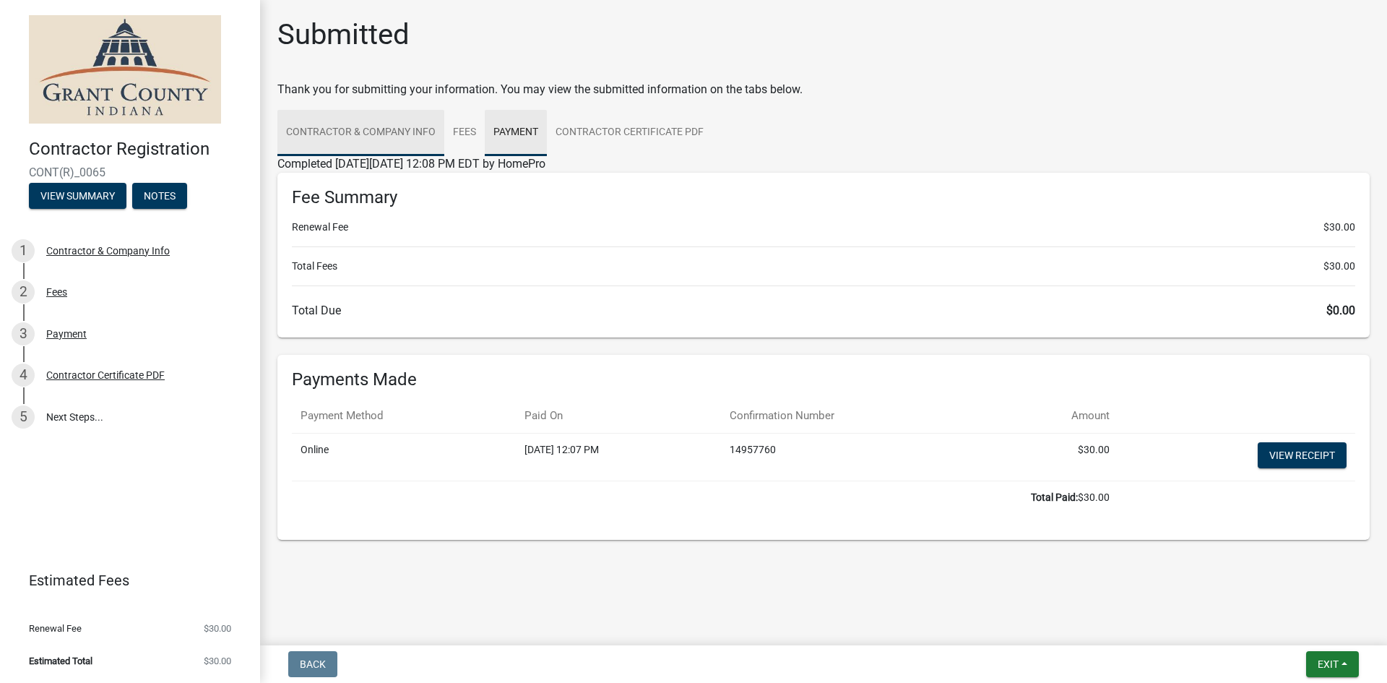
click at [407, 131] on link "Contractor & Company Info" at bounding box center [360, 133] width 167 height 46
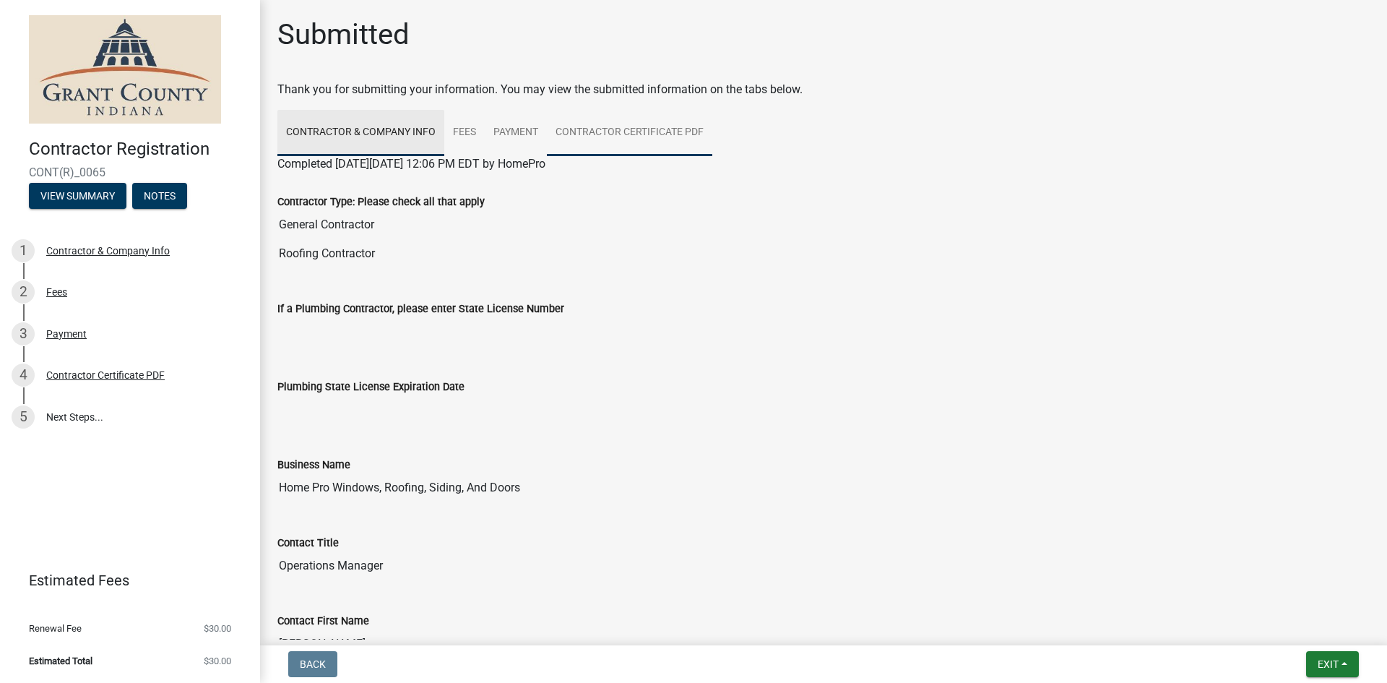
click at [652, 144] on link "Contractor Certificate PDF" at bounding box center [629, 133] width 165 height 46
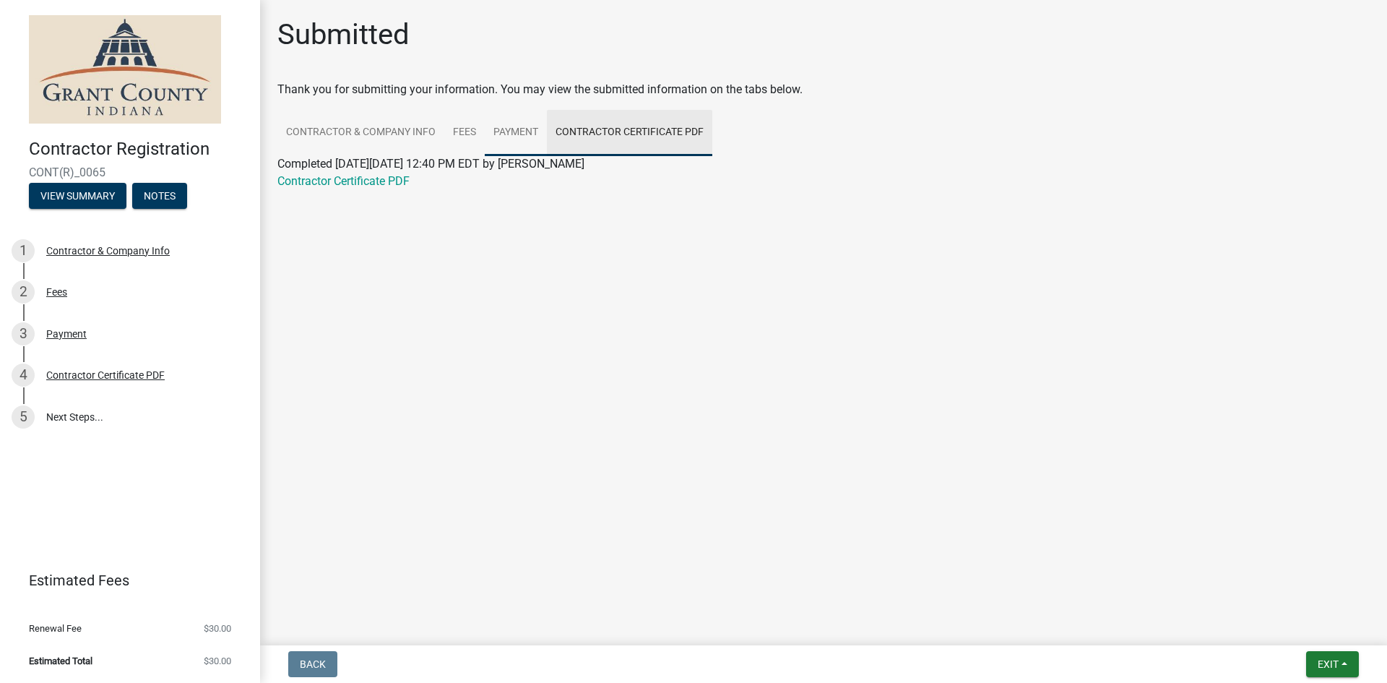
click at [487, 140] on link "Payment" at bounding box center [516, 133] width 62 height 46
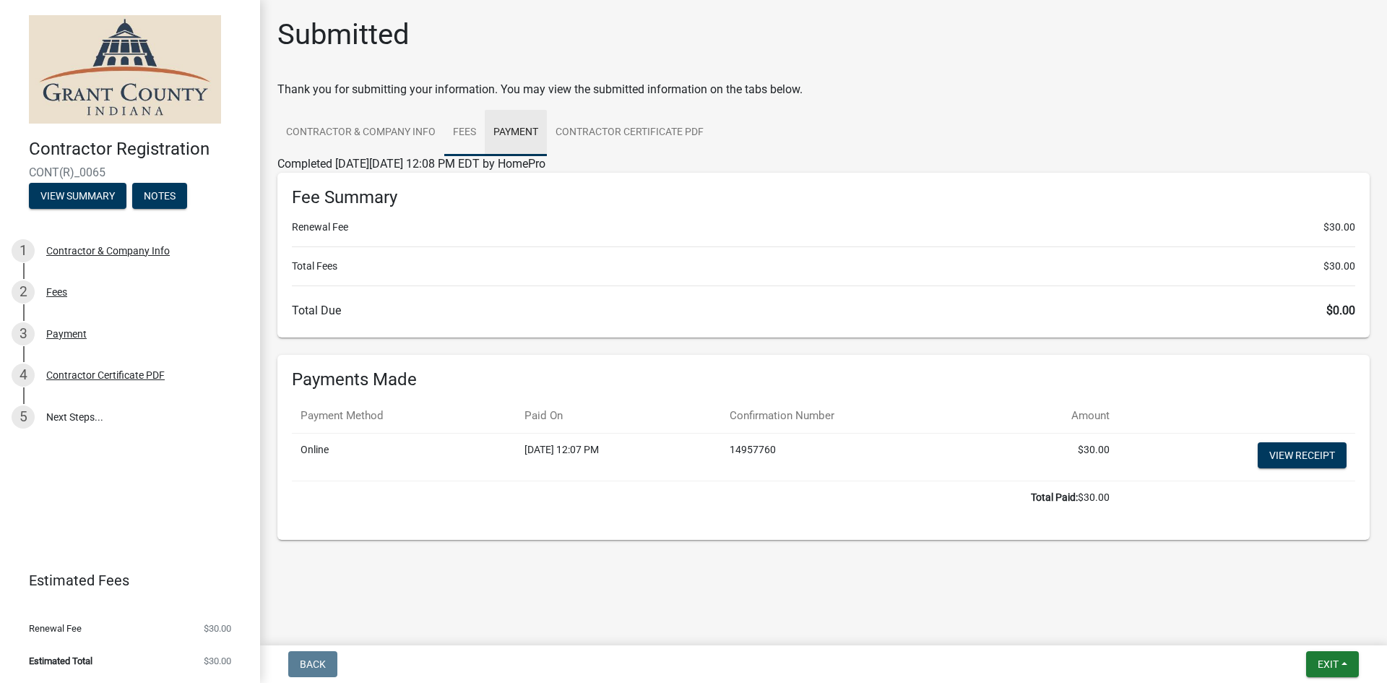
click at [459, 131] on link "Fees" at bounding box center [464, 133] width 40 height 46
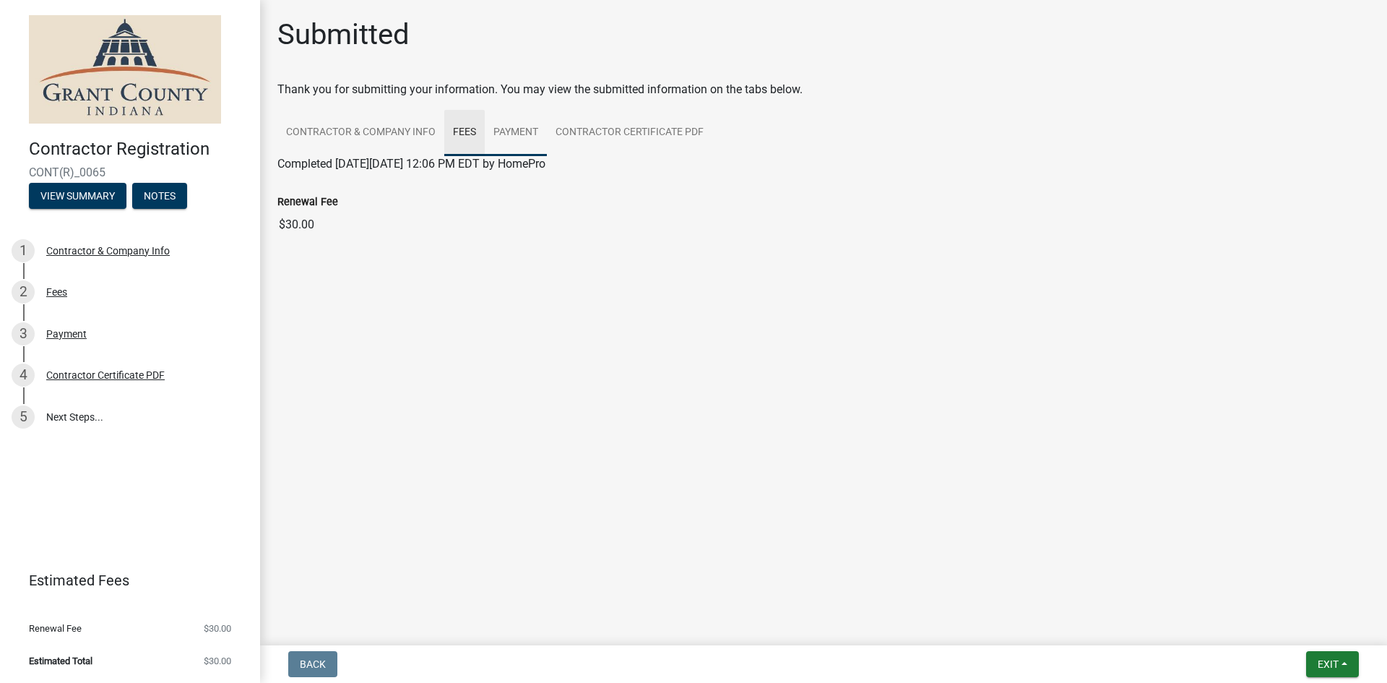
click at [512, 138] on link "Payment" at bounding box center [516, 133] width 62 height 46
